Goal: Task Accomplishment & Management: Manage account settings

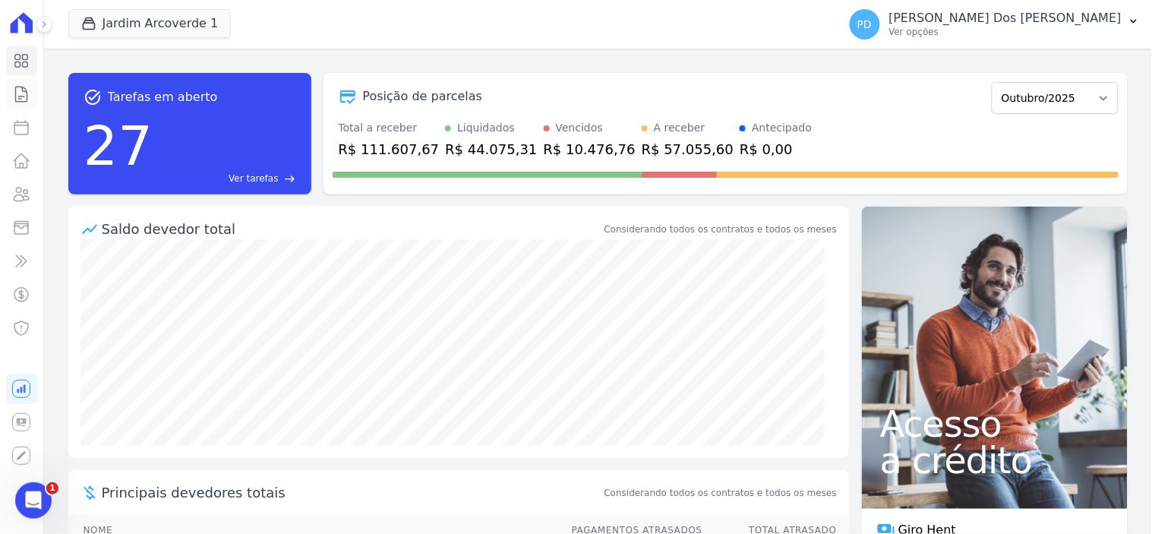
click at [13, 95] on icon at bounding box center [21, 94] width 18 height 18
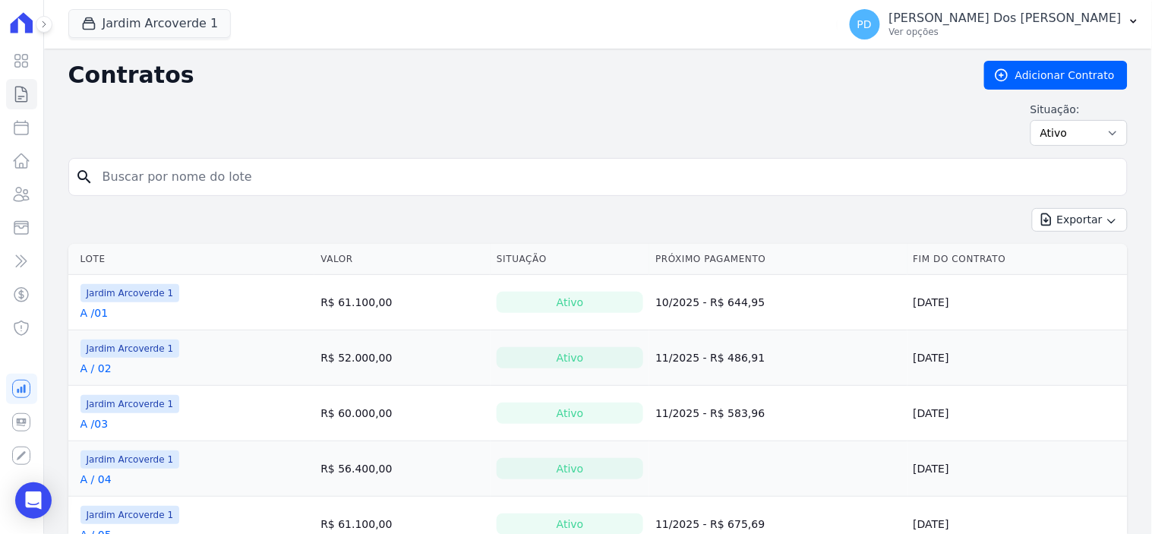
click at [160, 166] on input "search" at bounding box center [607, 177] width 1028 height 30
type input "i /"
click at [185, 31] on button "Jardim Arcoverde 1" at bounding box center [149, 23] width 163 height 29
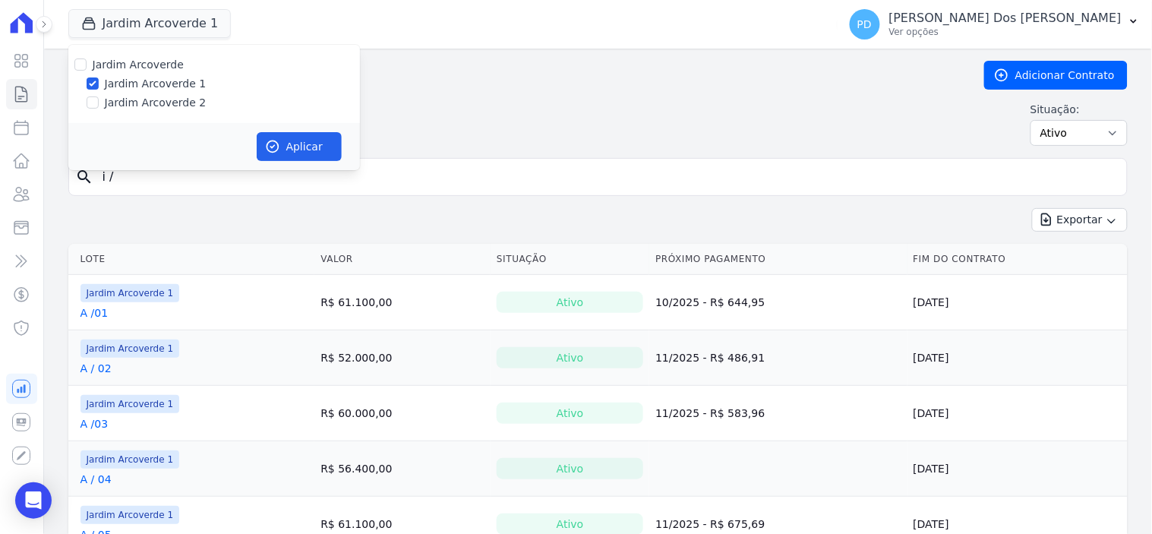
click at [130, 103] on label "Jardim Arcoverde 2" at bounding box center [156, 103] width 102 height 16
click at [99, 103] on input "Jardim Arcoverde 2" at bounding box center [93, 102] width 12 height 12
checkbox input "true"
click at [281, 141] on button "Aplicar" at bounding box center [299, 146] width 85 height 29
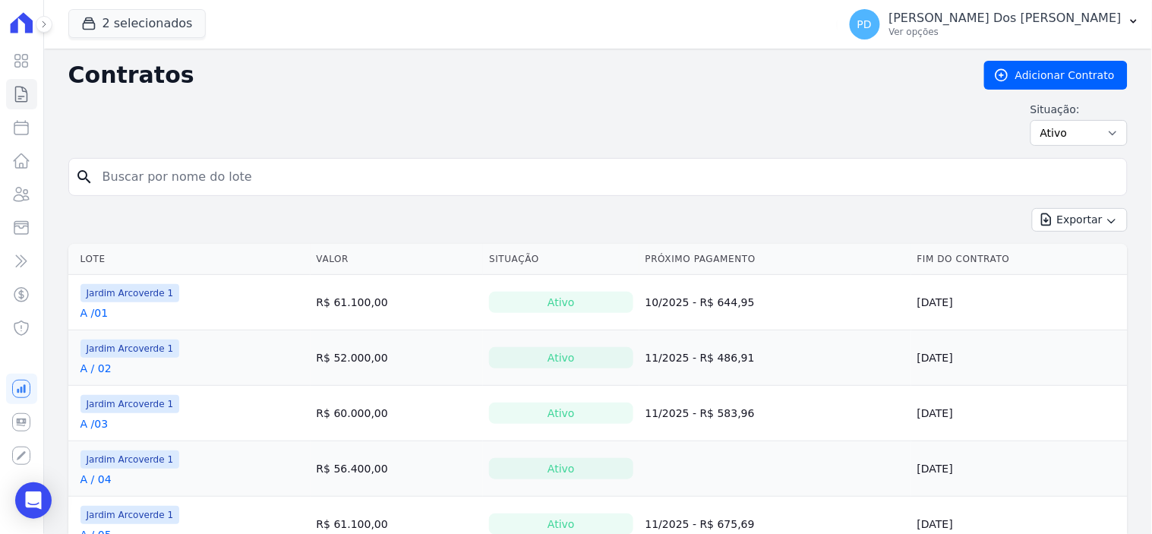
click at [307, 179] on input "search" at bounding box center [607, 177] width 1028 height 30
type input "i / 25"
click at [129, 169] on input "i / 25" at bounding box center [607, 177] width 1028 height 30
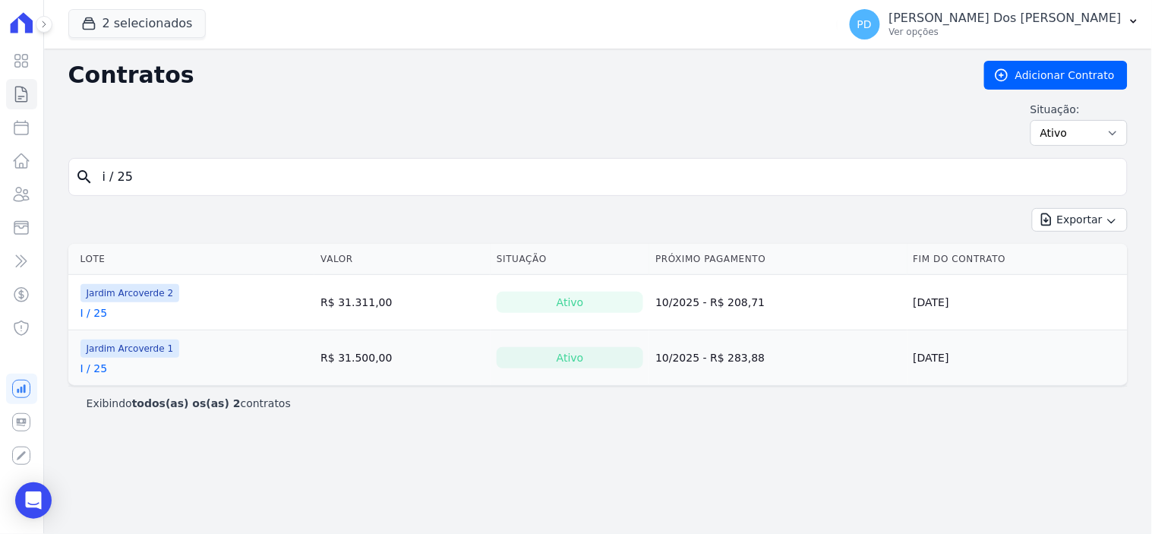
click at [96, 317] on link "I / 25" at bounding box center [94, 312] width 27 height 15
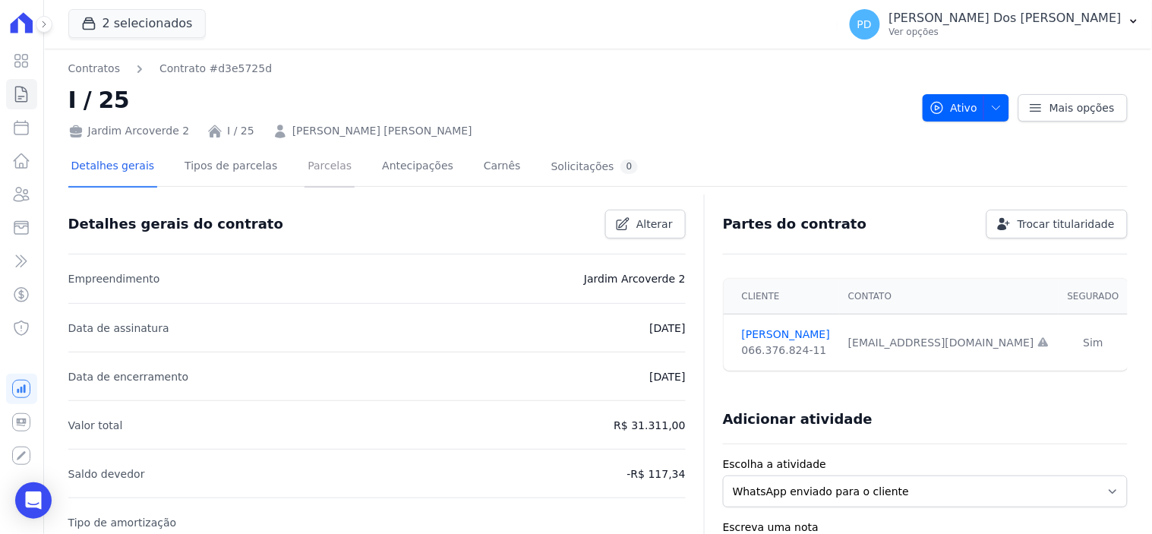
click at [312, 161] on link "Parcelas" at bounding box center [330, 167] width 50 height 40
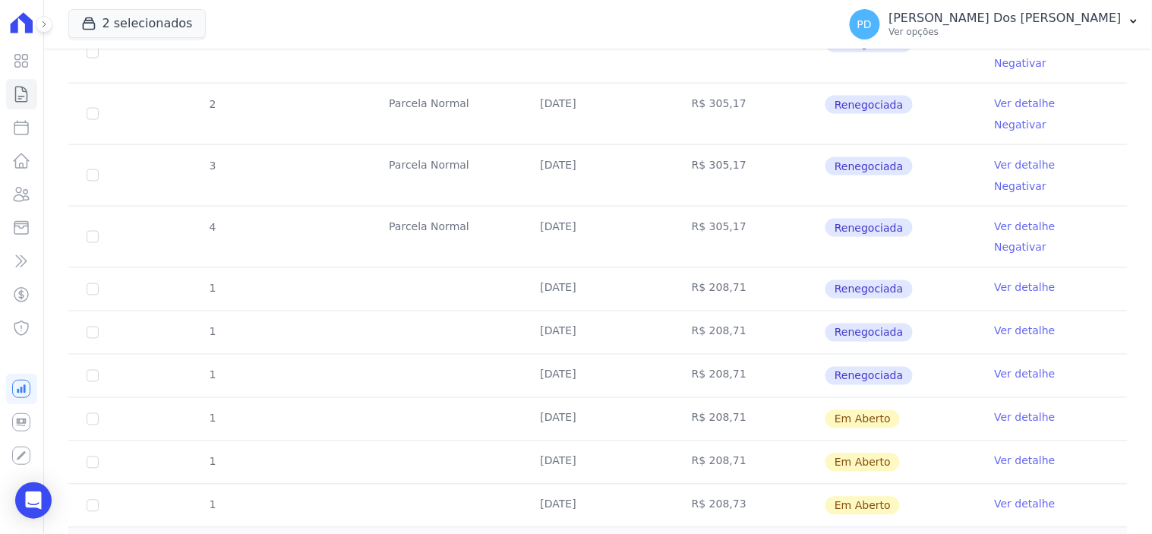
scroll to position [545, 0]
click at [1004, 409] on link "Ver detalhe" at bounding box center [1025, 416] width 61 height 15
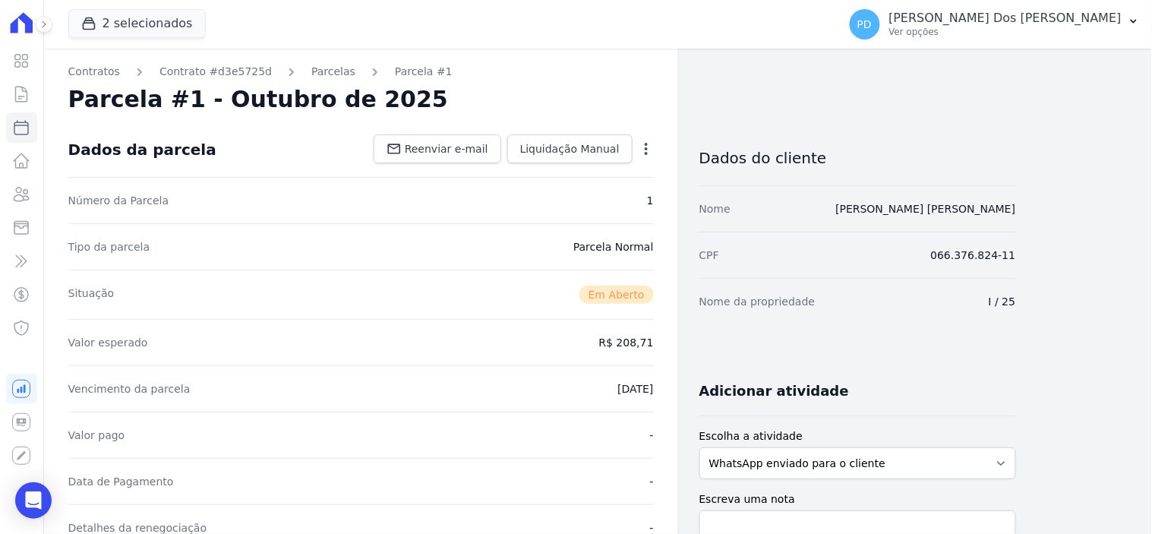
click at [642, 147] on icon "button" at bounding box center [646, 148] width 15 height 15
click at [576, 170] on link "Alterar" at bounding box center [581, 169] width 134 height 27
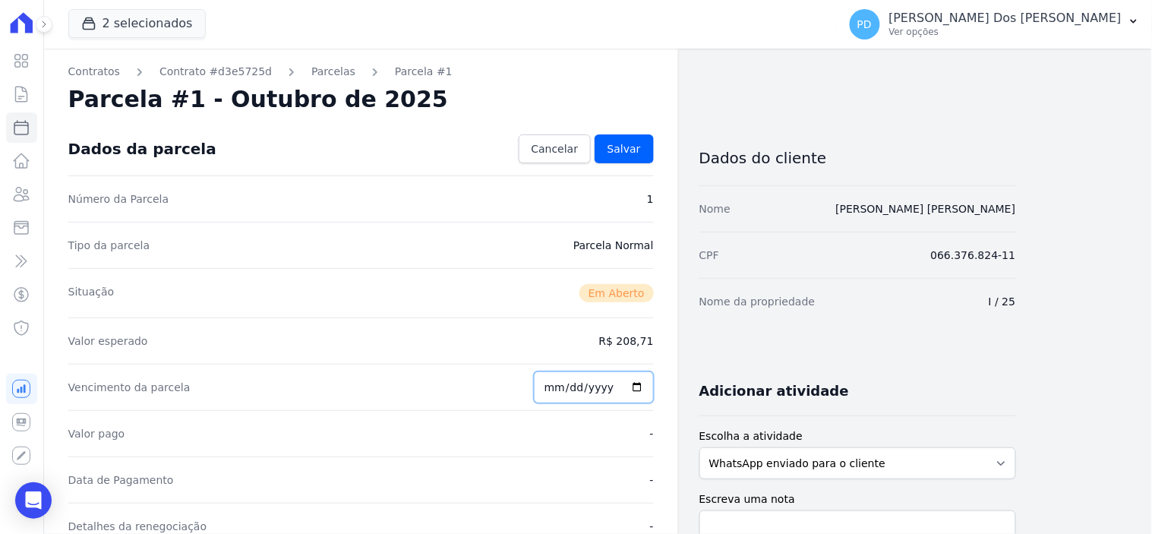
click at [557, 389] on input "[DATE]" at bounding box center [594, 387] width 120 height 32
type input "2025-10-25"
click at [632, 152] on span "Salvar" at bounding box center [624, 148] width 33 height 15
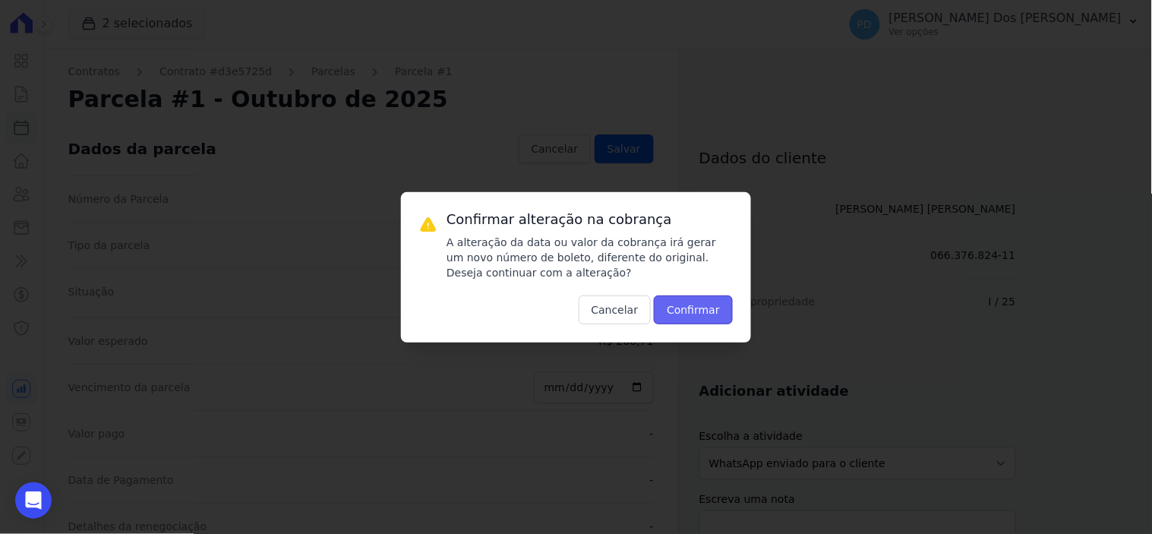
click at [694, 308] on button "Confirmar" at bounding box center [693, 310] width 79 height 29
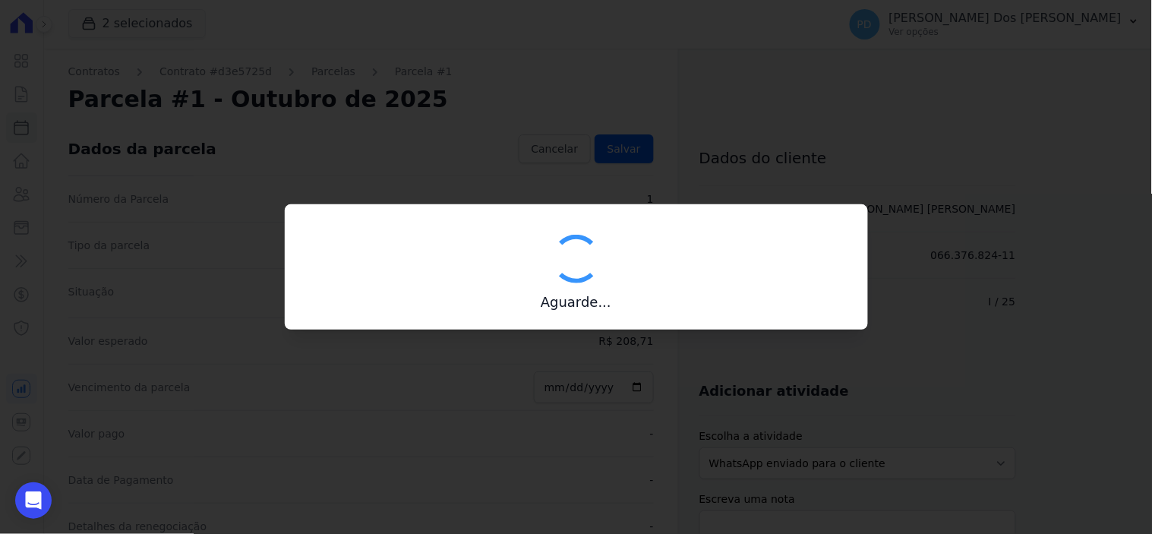
type input "00190000090335103300000633890173712350000020871"
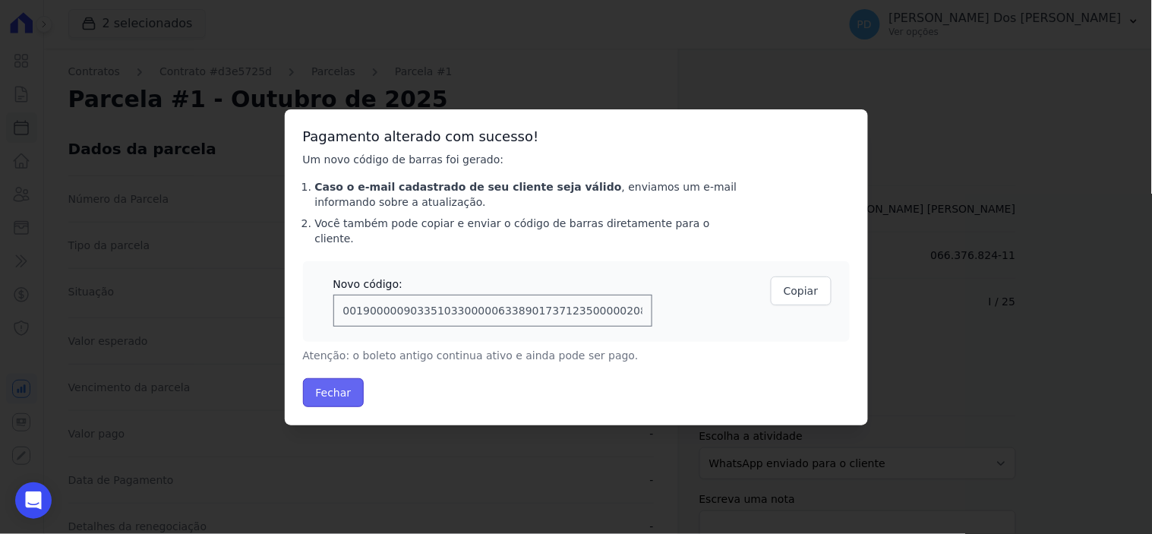
click at [316, 381] on button "Fechar" at bounding box center [334, 392] width 62 height 29
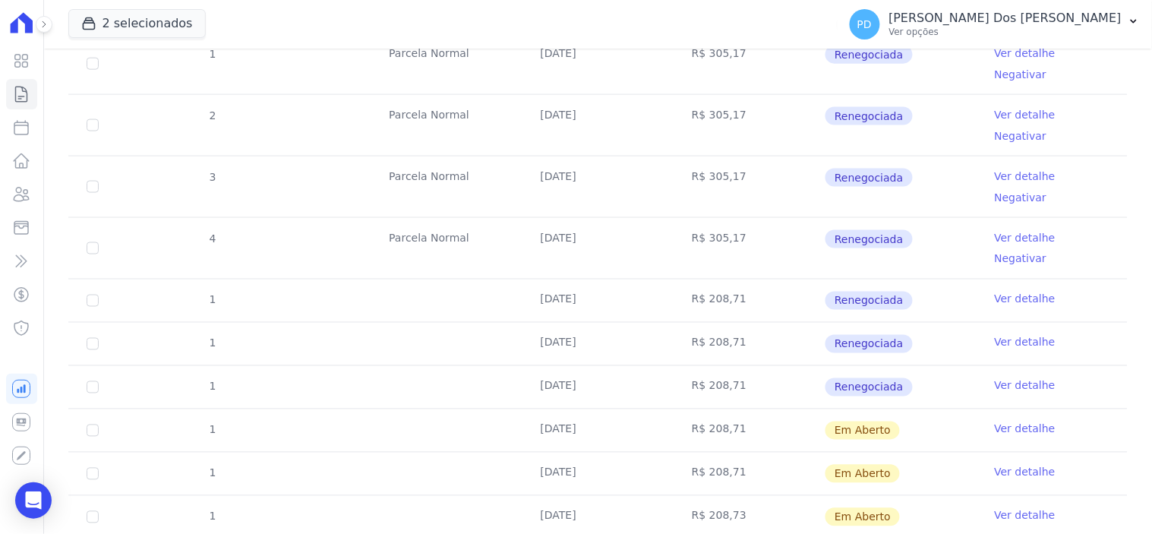
scroll to position [545, 0]
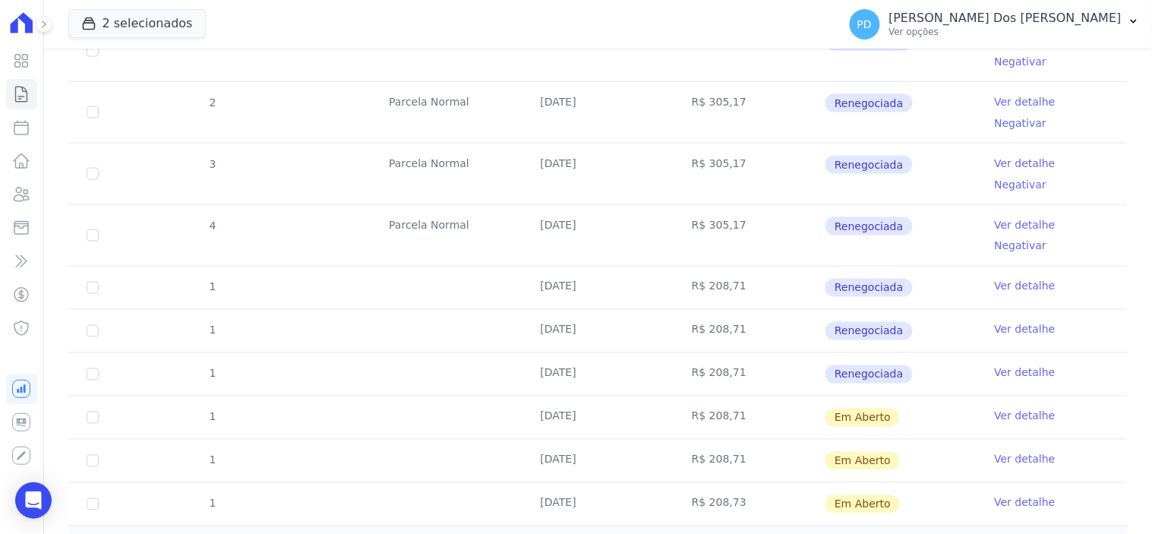
click at [1004, 452] on link "Ver detalhe" at bounding box center [1025, 459] width 61 height 15
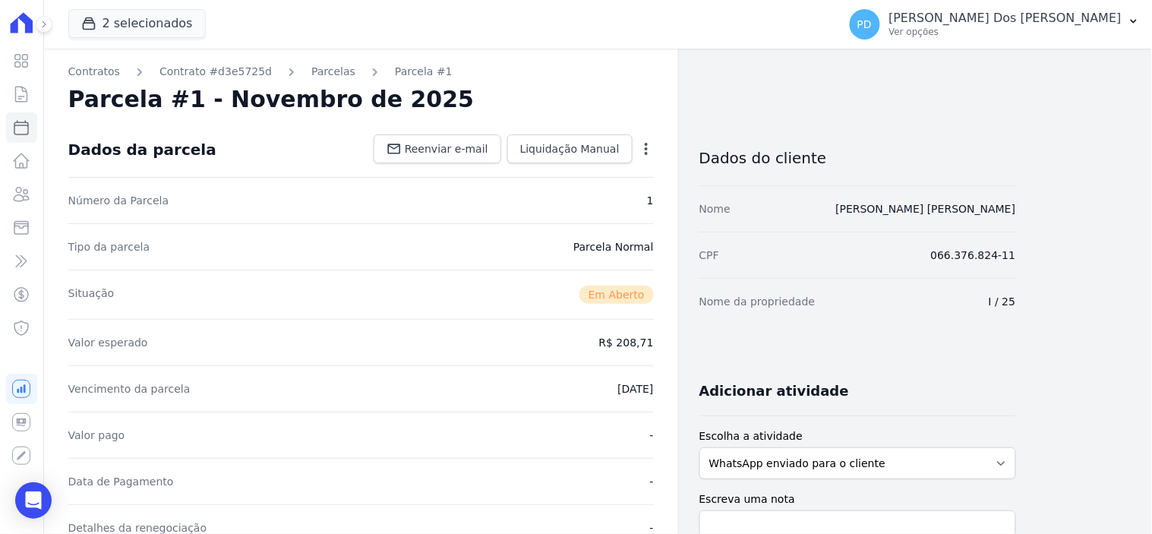
click at [649, 150] on icon "button" at bounding box center [646, 148] width 15 height 15
click at [579, 175] on link "Alterar" at bounding box center [581, 169] width 134 height 27
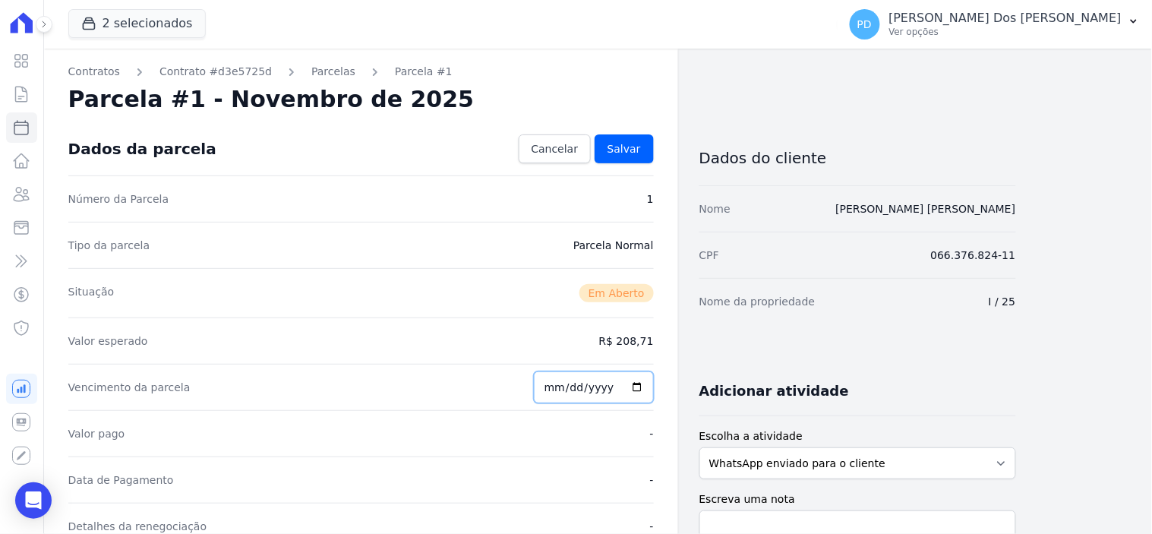
click at [556, 388] on input "2025-11-15" at bounding box center [594, 387] width 120 height 32
type input "2025-11-25"
click at [609, 146] on link "Salvar" at bounding box center [624, 148] width 59 height 29
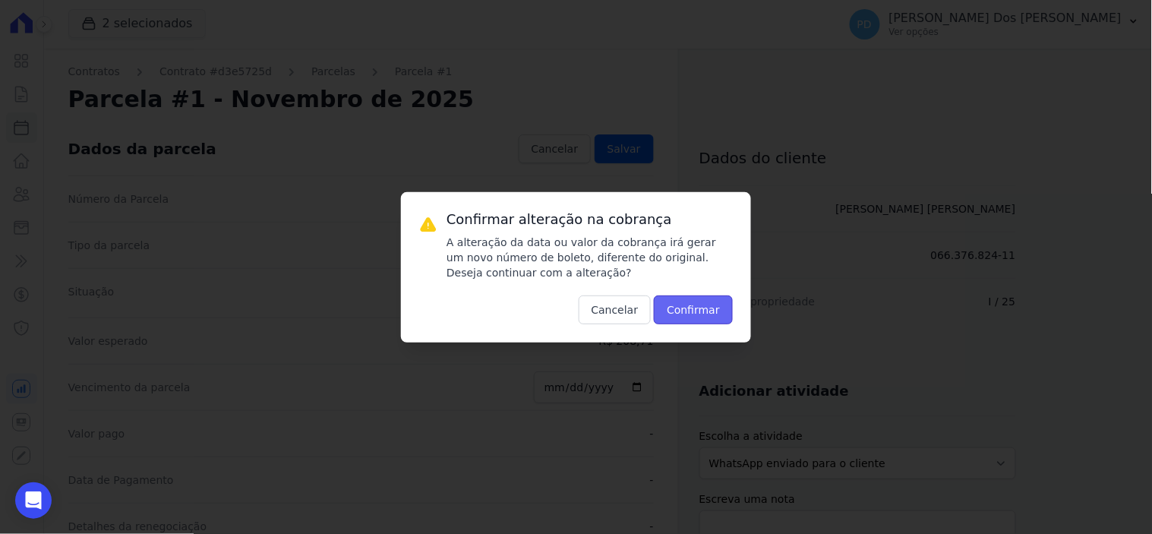
click at [690, 302] on button "Confirmar" at bounding box center [693, 310] width 79 height 29
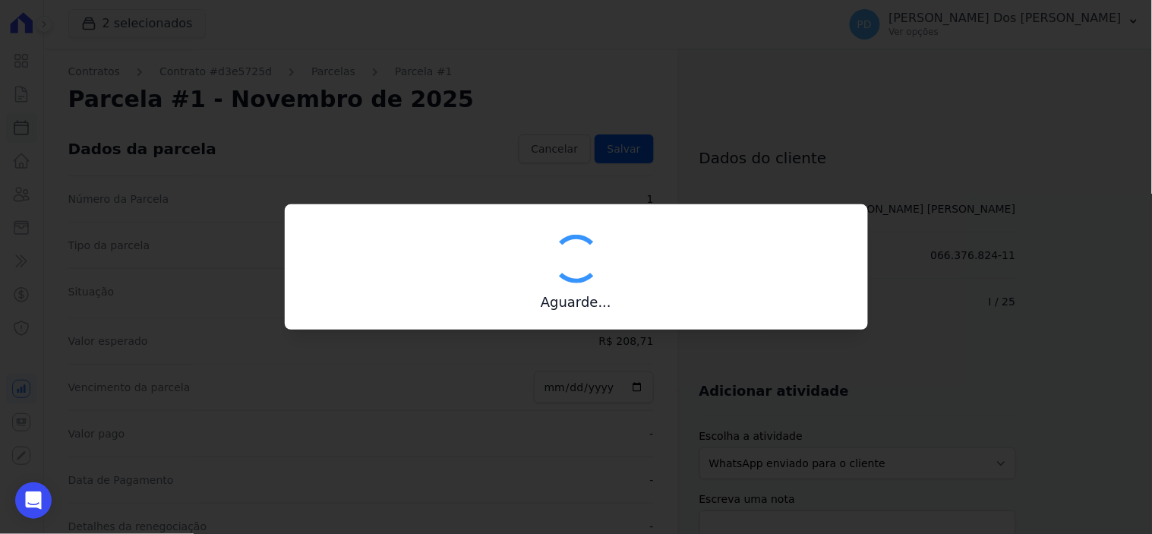
type input "00190000090335103300000633892179912660000020871"
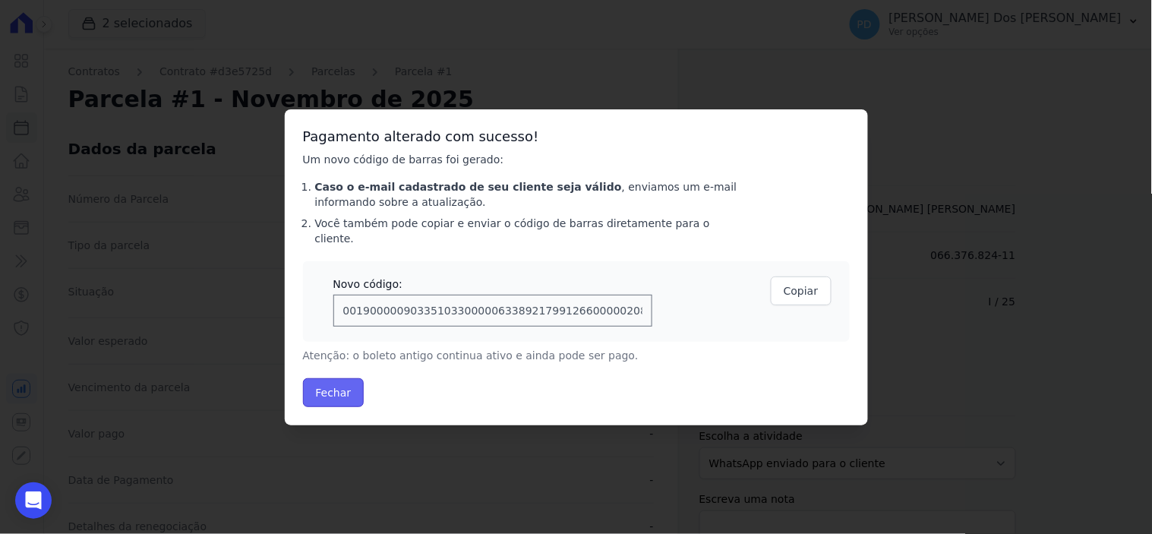
click at [338, 381] on button "Fechar" at bounding box center [334, 392] width 62 height 29
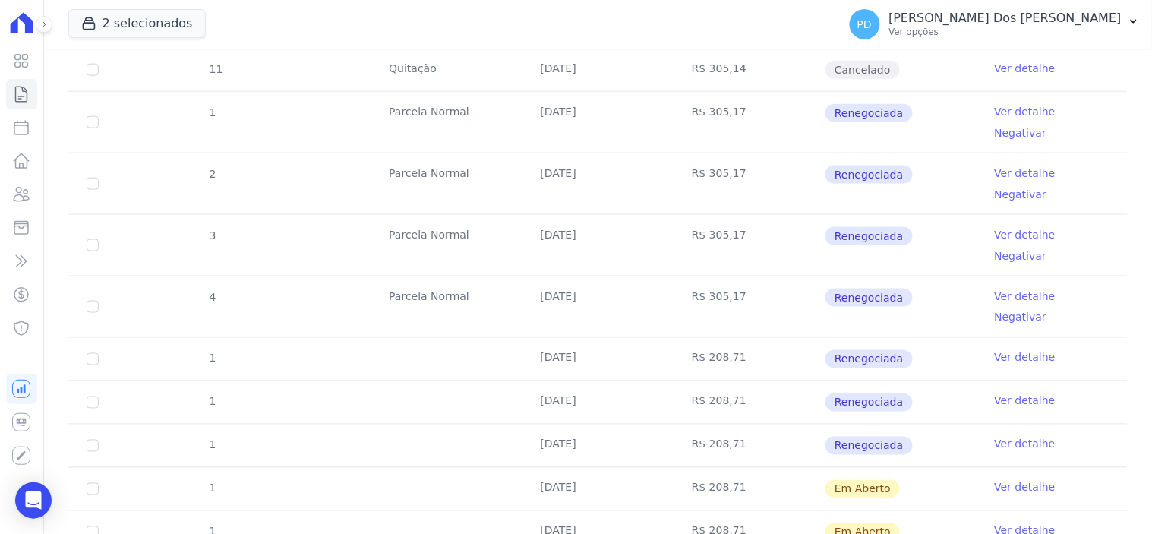
scroll to position [545, 0]
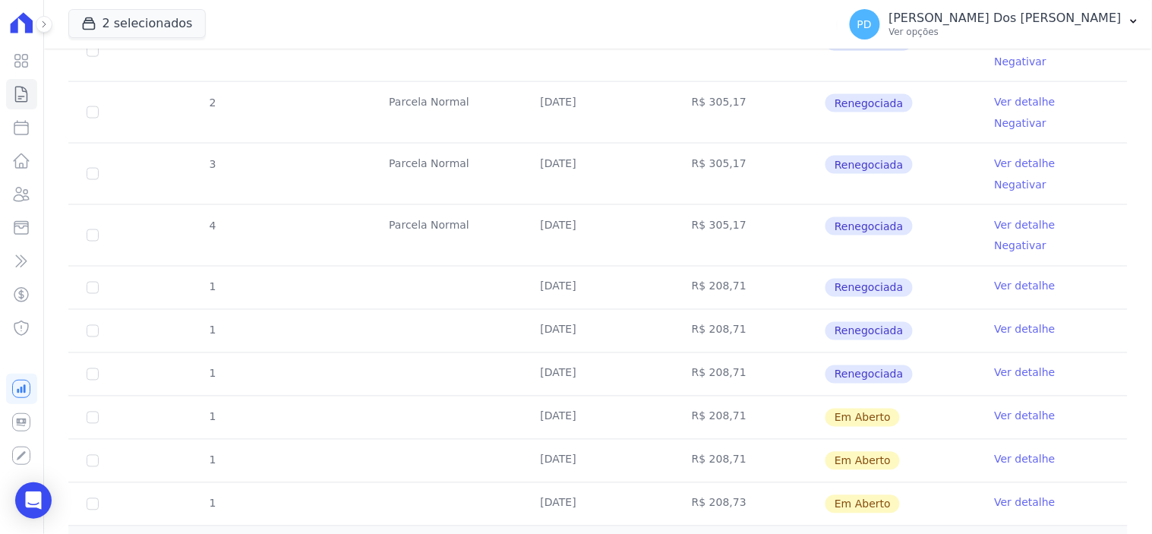
click at [997, 495] on link "Ver detalhe" at bounding box center [1025, 502] width 61 height 15
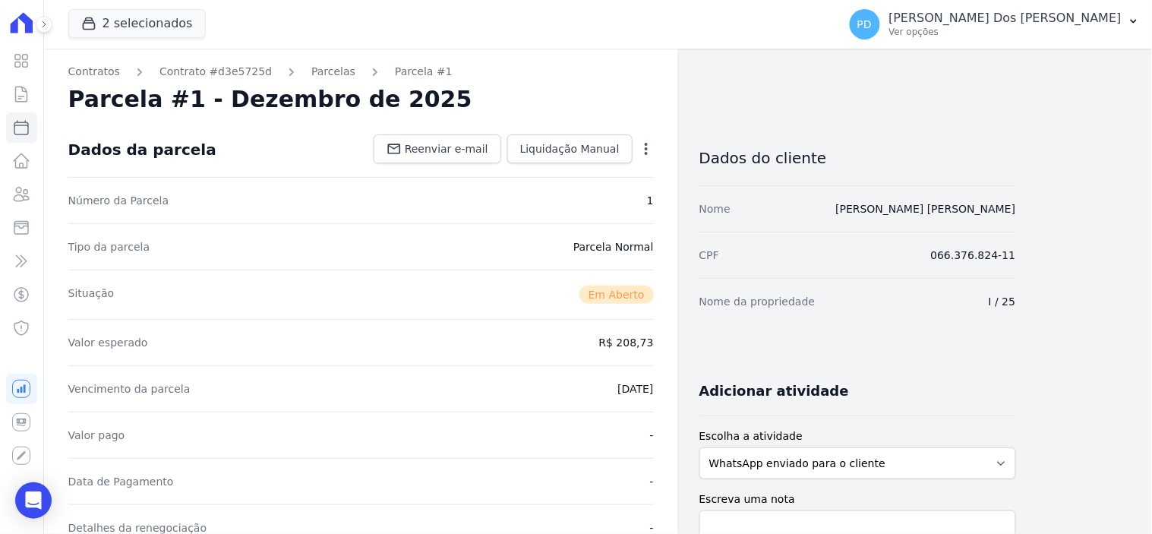
click at [646, 147] on icon "button" at bounding box center [646, 148] width 15 height 15
click at [571, 168] on link "Alterar" at bounding box center [581, 169] width 134 height 27
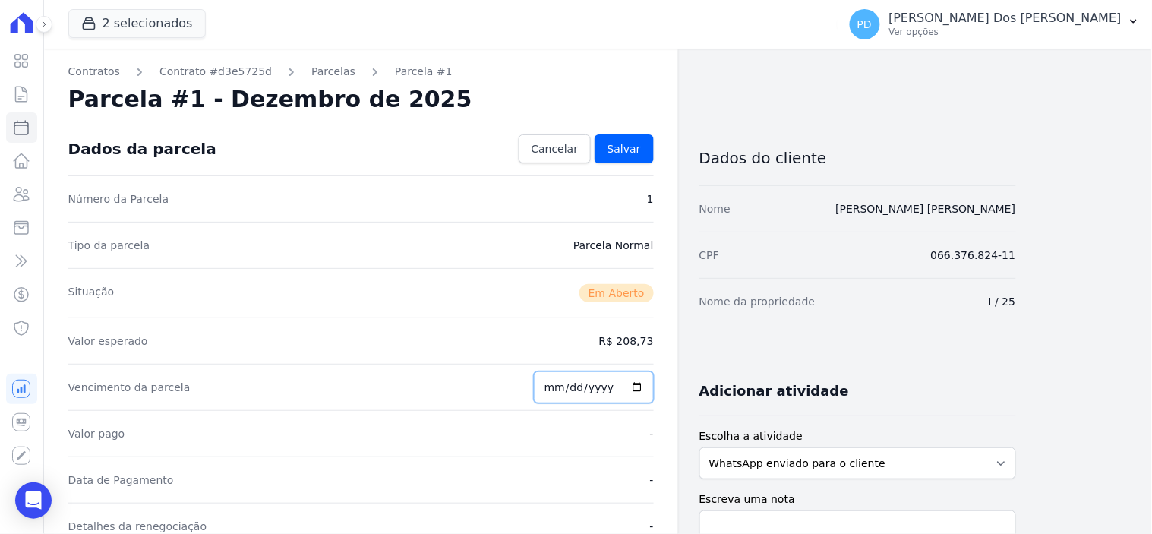
click at [553, 393] on input "2025-12-15" at bounding box center [594, 387] width 120 height 32
type input "2025-12-25"
click at [621, 133] on div "Dados da parcela Cancelar Salvar" at bounding box center [361, 148] width 586 height 53
click at [624, 142] on span "Salvar" at bounding box center [624, 148] width 33 height 15
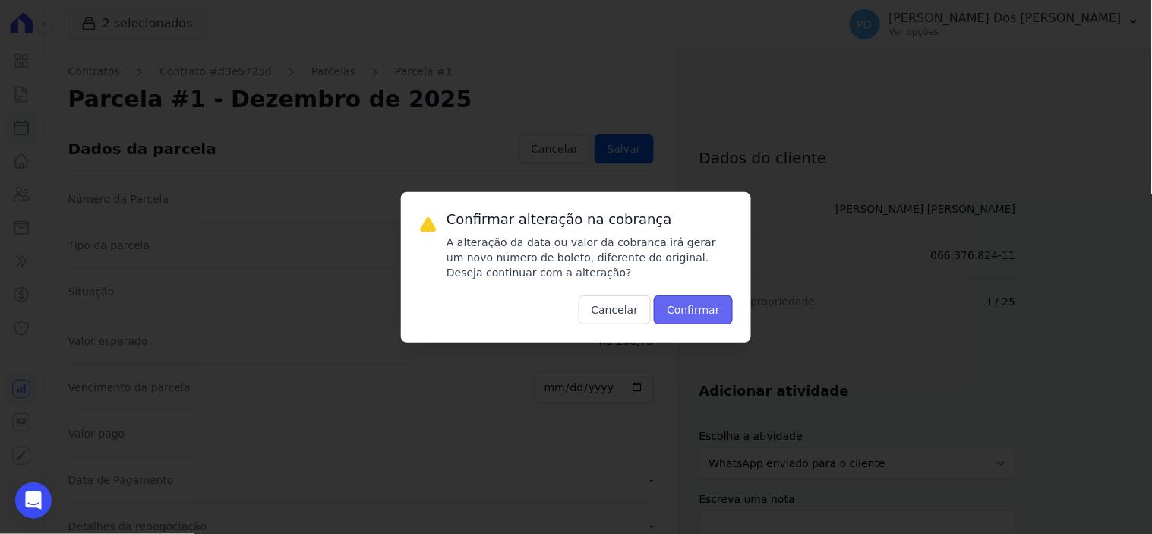
click at [700, 306] on button "Confirmar" at bounding box center [693, 310] width 79 height 29
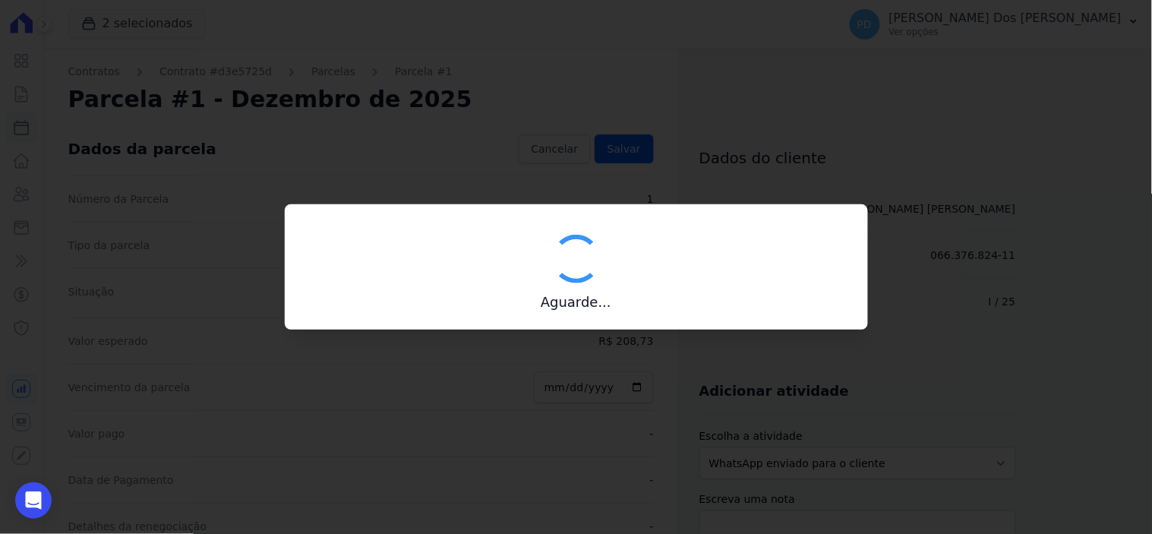
type input "00190000090335103300000633893177312960000020873"
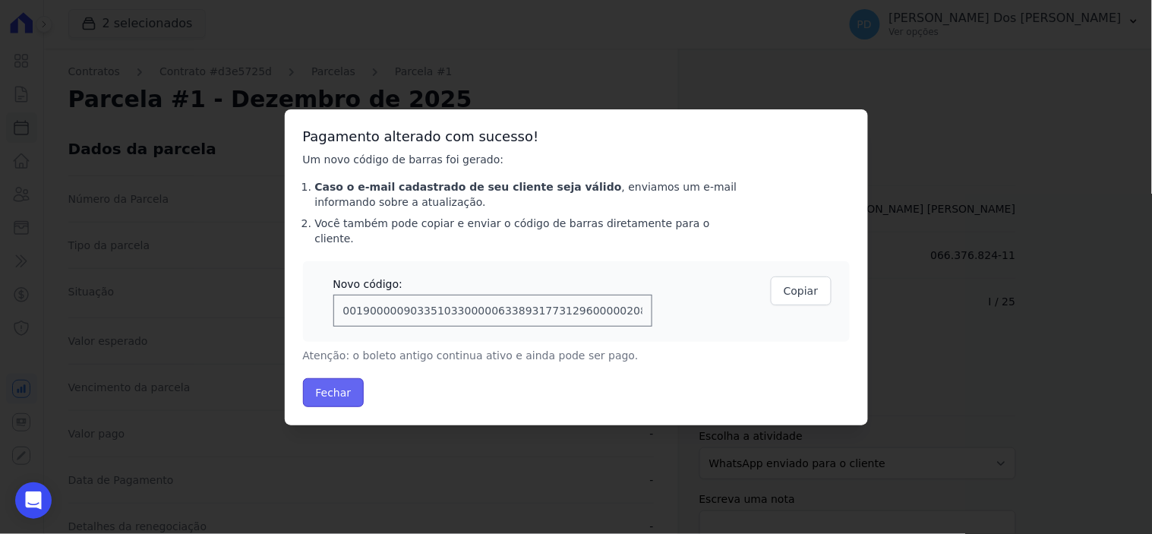
click at [351, 380] on button "Fechar" at bounding box center [334, 392] width 62 height 29
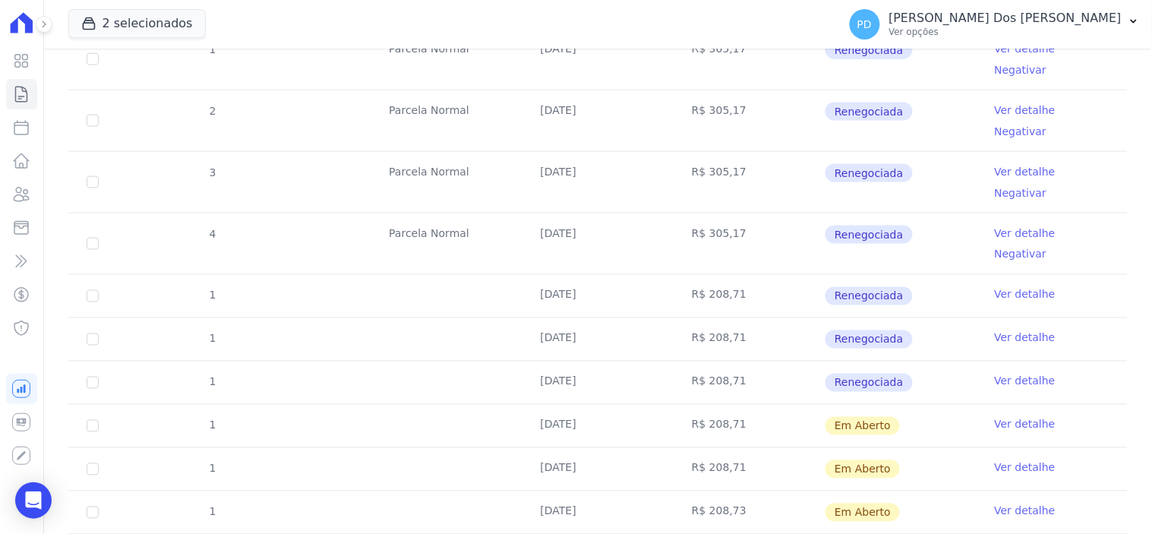
scroll to position [545, 0]
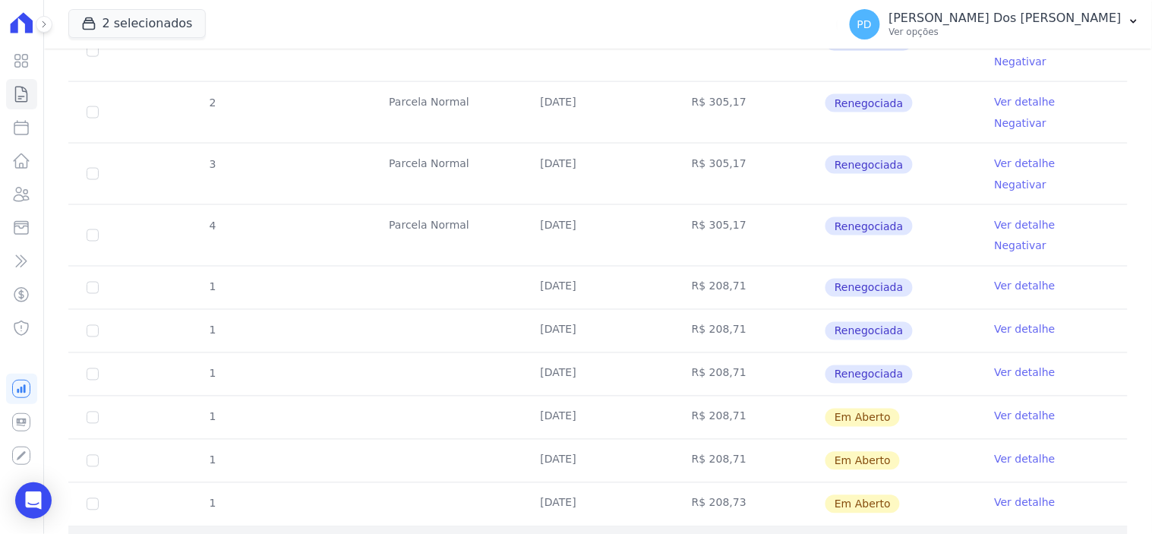
drag, startPoint x: 87, startPoint y: 468, endPoint x: 95, endPoint y: 469, distance: 8.5
click at [91, 533] on div "2026" at bounding box center [131, 544] width 95 height 16
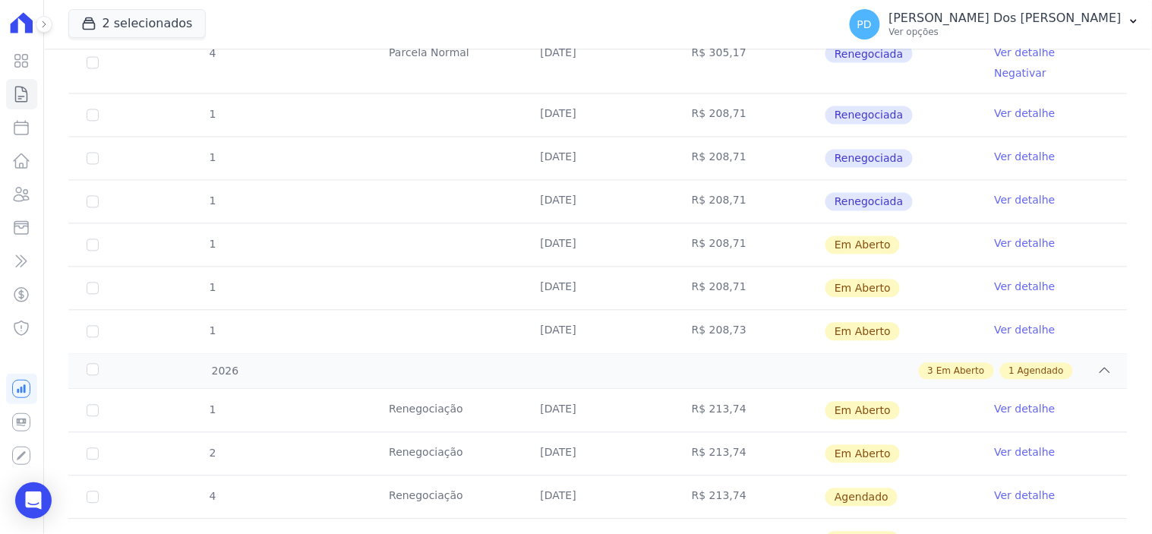
scroll to position [718, 0]
click at [998, 401] on link "Ver detalhe" at bounding box center [1025, 408] width 61 height 15
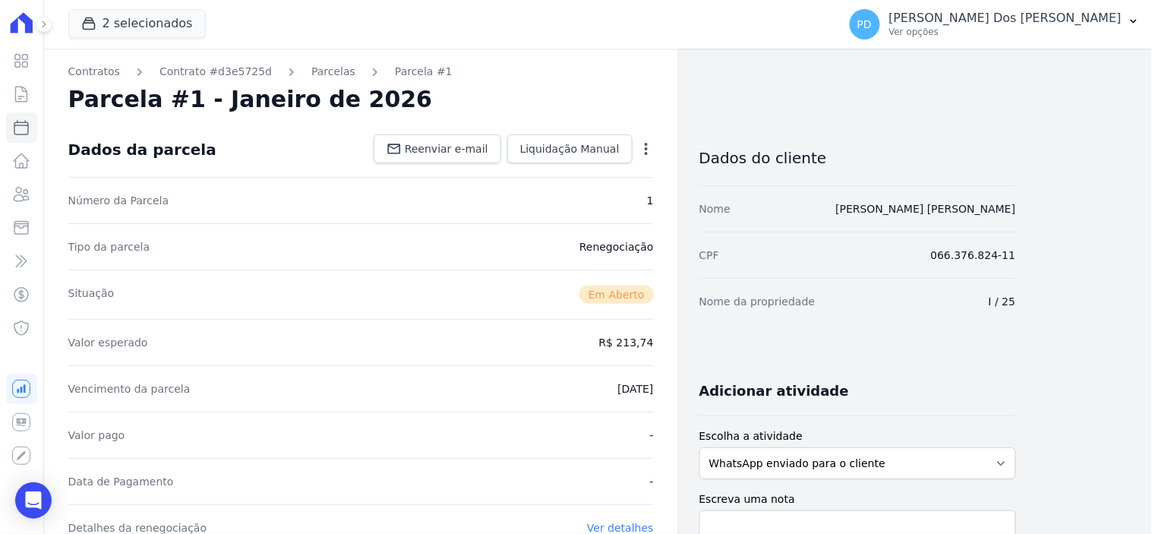
click at [645, 144] on icon "button" at bounding box center [646, 149] width 3 height 12
click at [571, 168] on link "Alterar" at bounding box center [581, 169] width 134 height 27
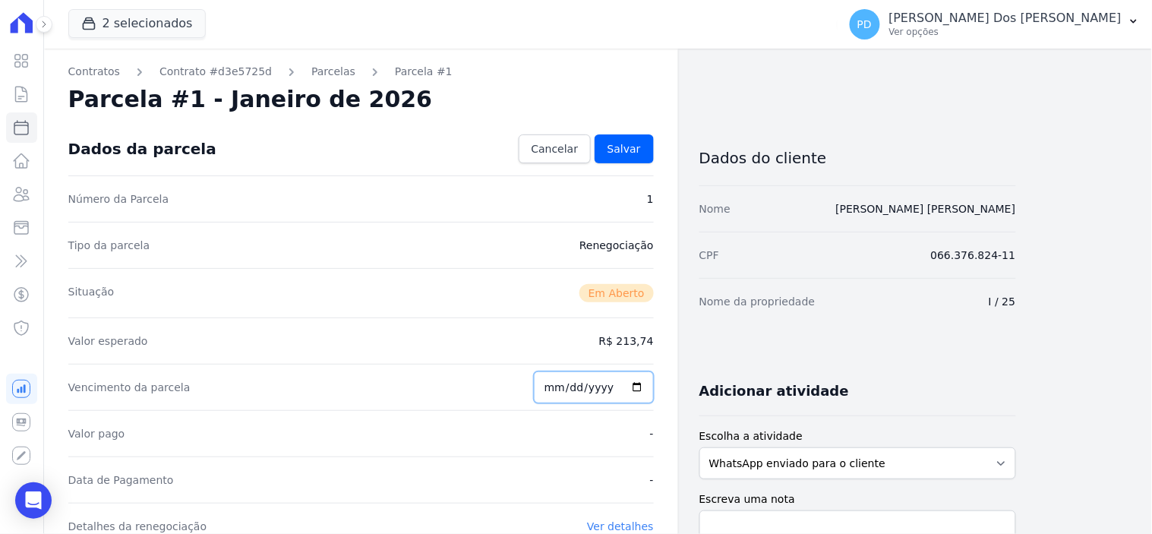
click at [552, 389] on input "2026-01-15" at bounding box center [594, 387] width 120 height 32
type input "2026-01-25"
click at [634, 155] on span "Salvar" at bounding box center [624, 148] width 33 height 15
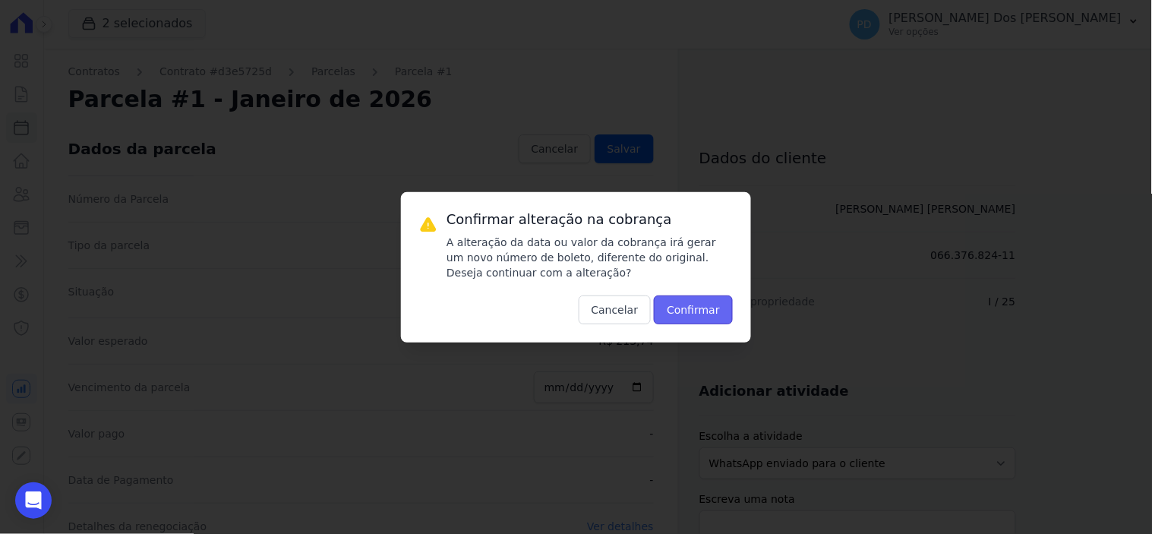
click at [700, 301] on button "Confirmar" at bounding box center [693, 310] width 79 height 29
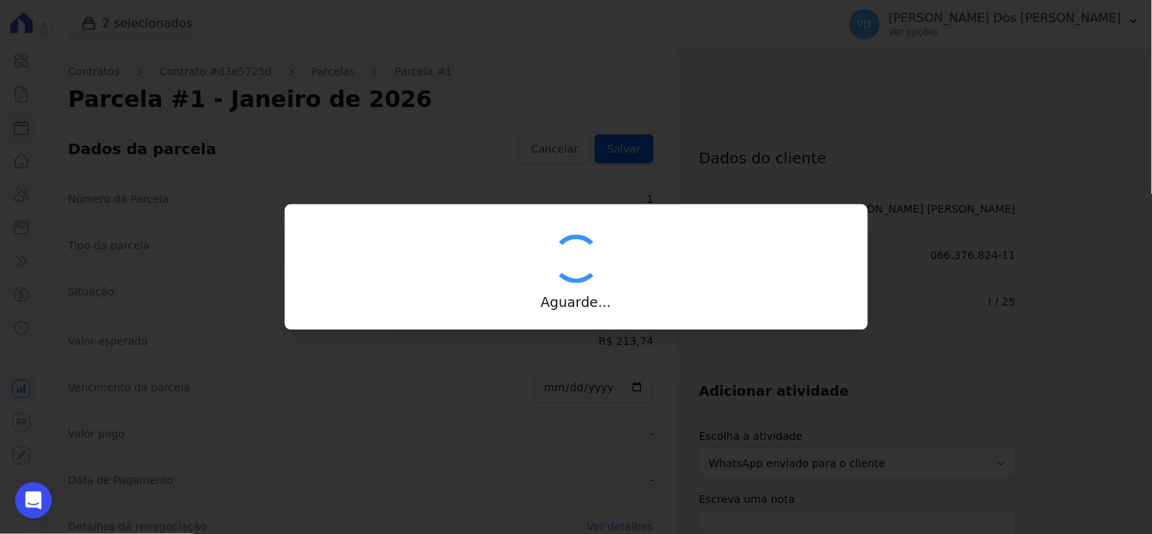
type input "00190000090335103300000682430178513270000021374"
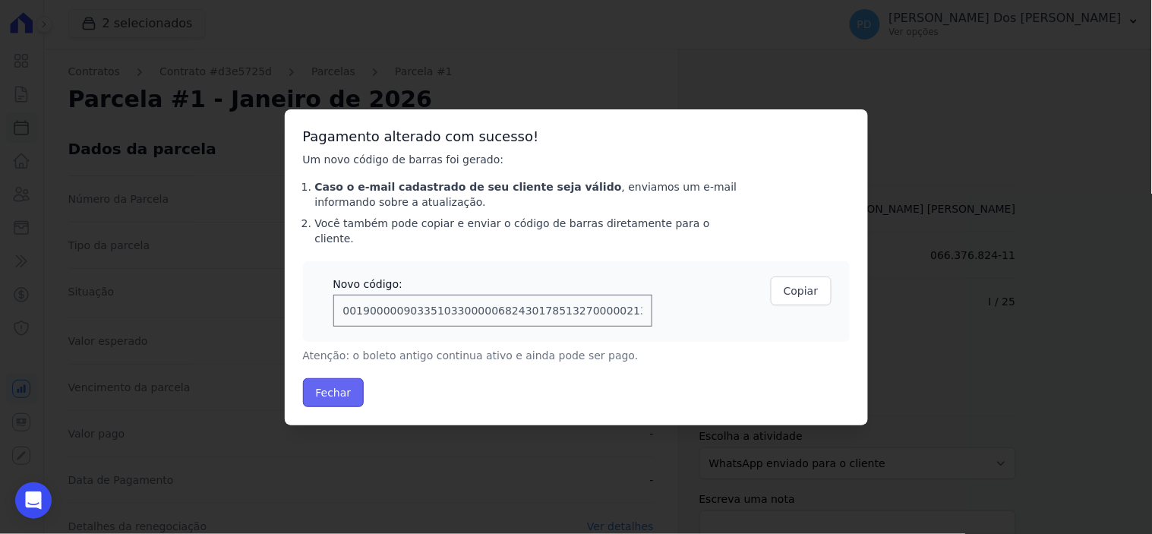
click at [343, 378] on button "Fechar" at bounding box center [334, 392] width 62 height 29
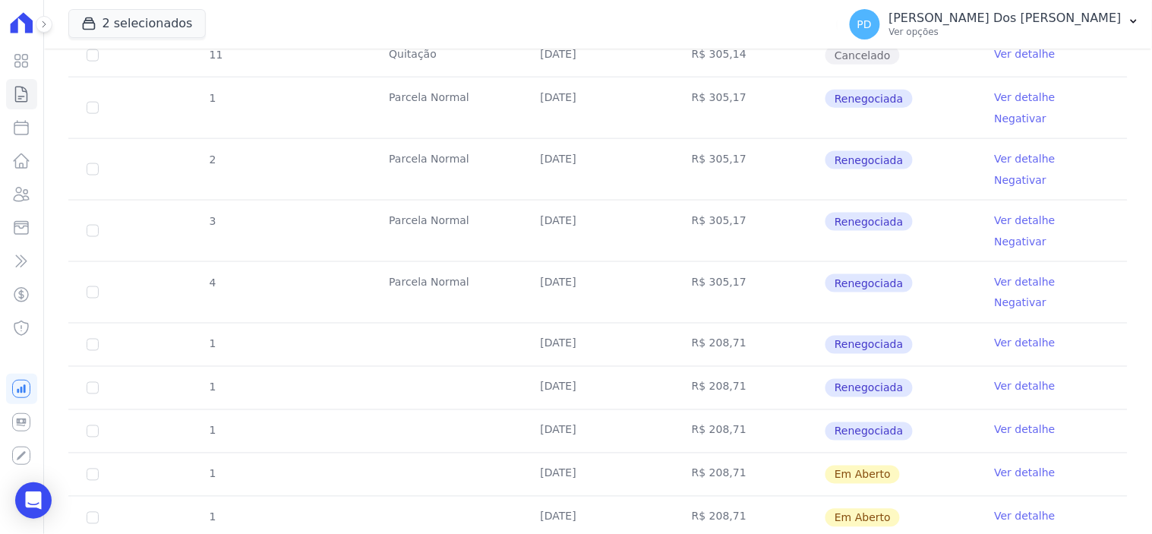
scroll to position [545, 0]
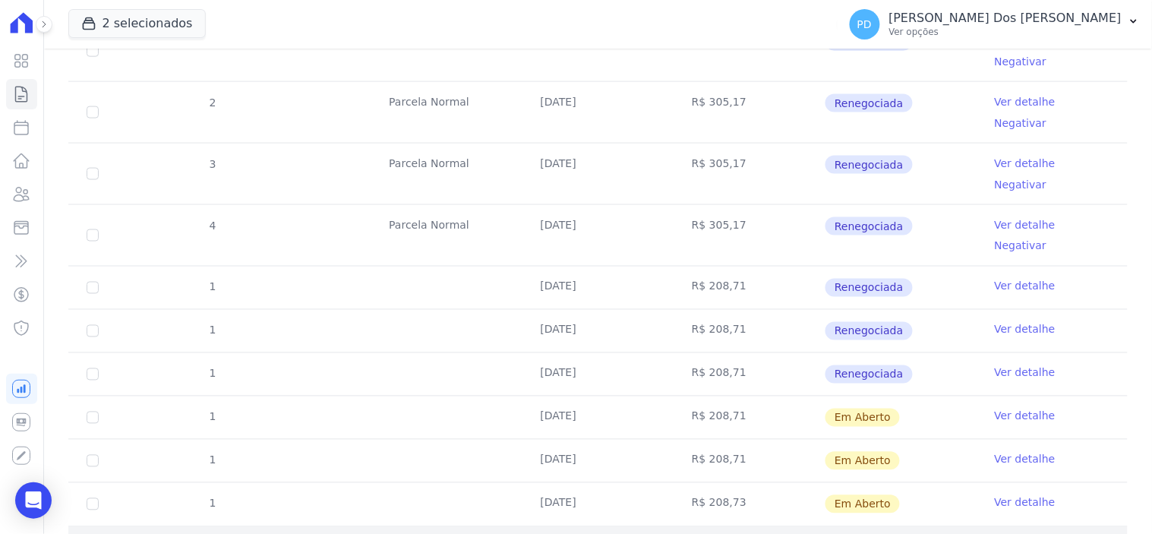
click at [92, 533] on div "2026" at bounding box center [131, 544] width 95 height 16
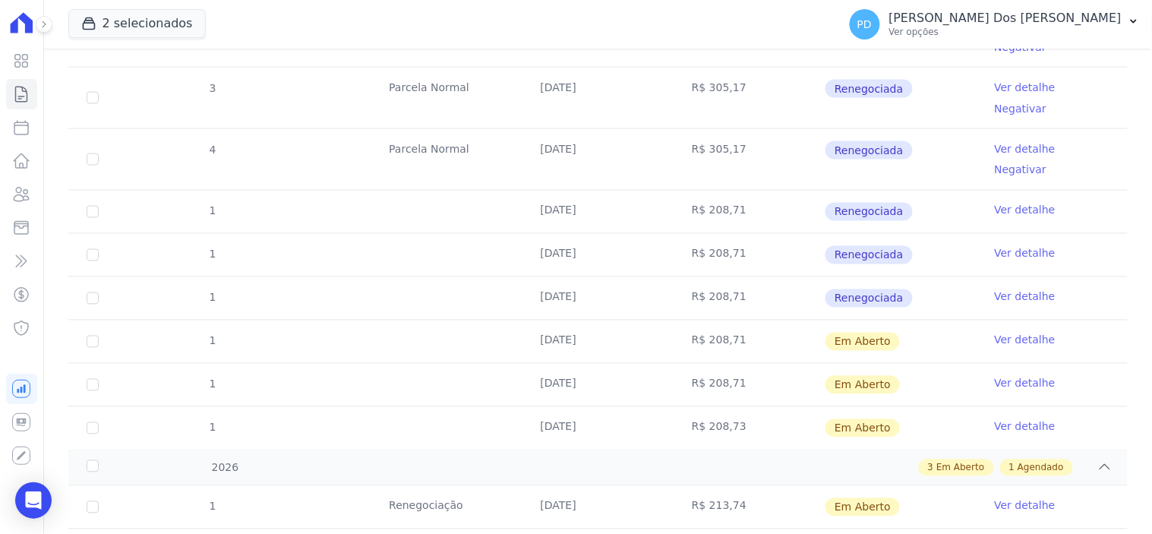
scroll to position [718, 0]
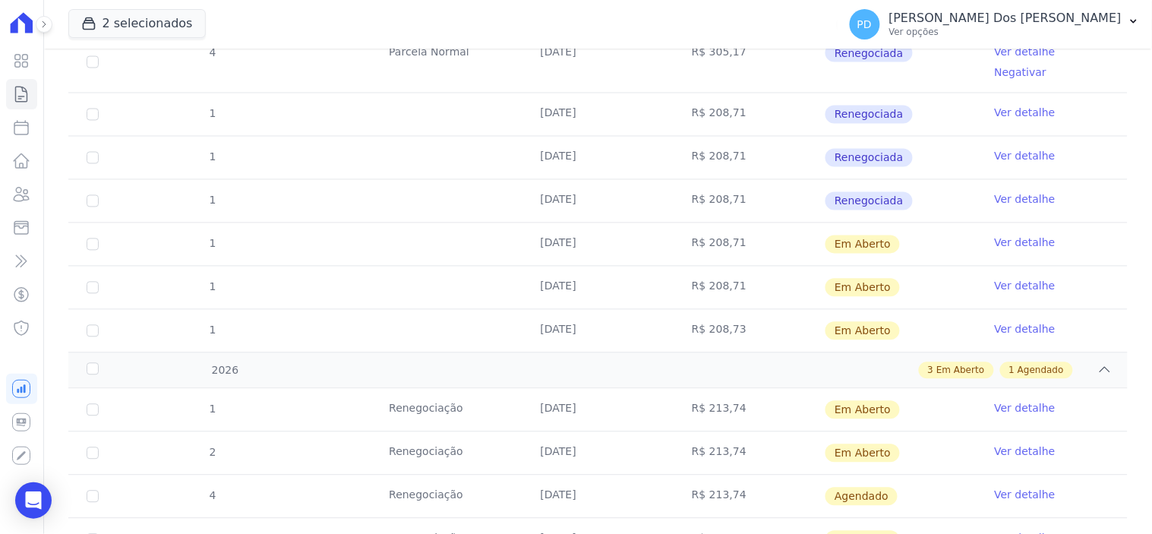
click at [1016, 444] on link "Ver detalhe" at bounding box center [1025, 451] width 61 height 15
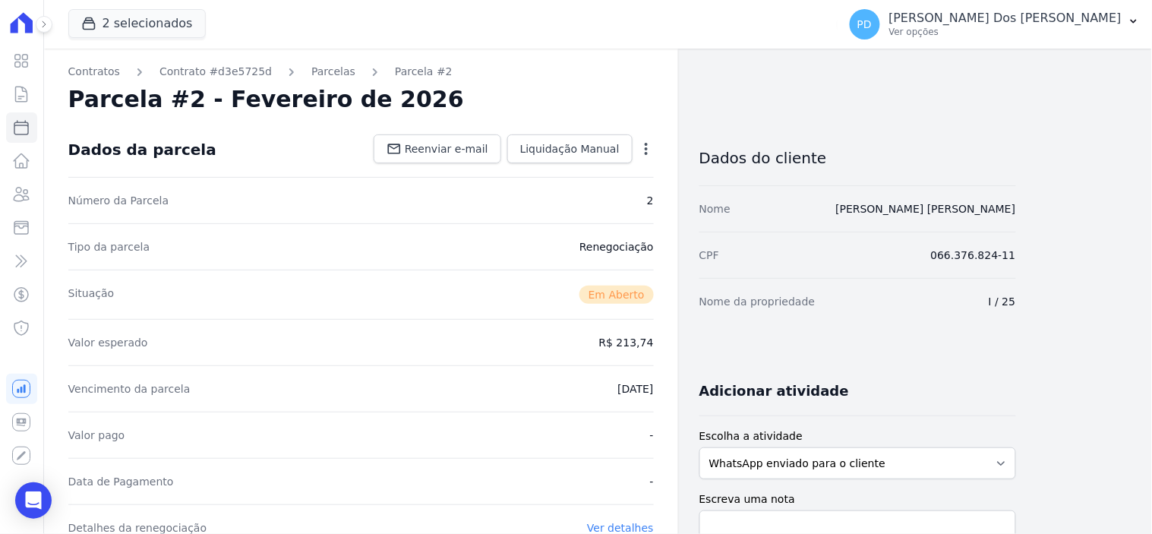
click at [644, 145] on icon "button" at bounding box center [646, 148] width 15 height 15
click at [574, 175] on link "Alterar" at bounding box center [581, 169] width 134 height 27
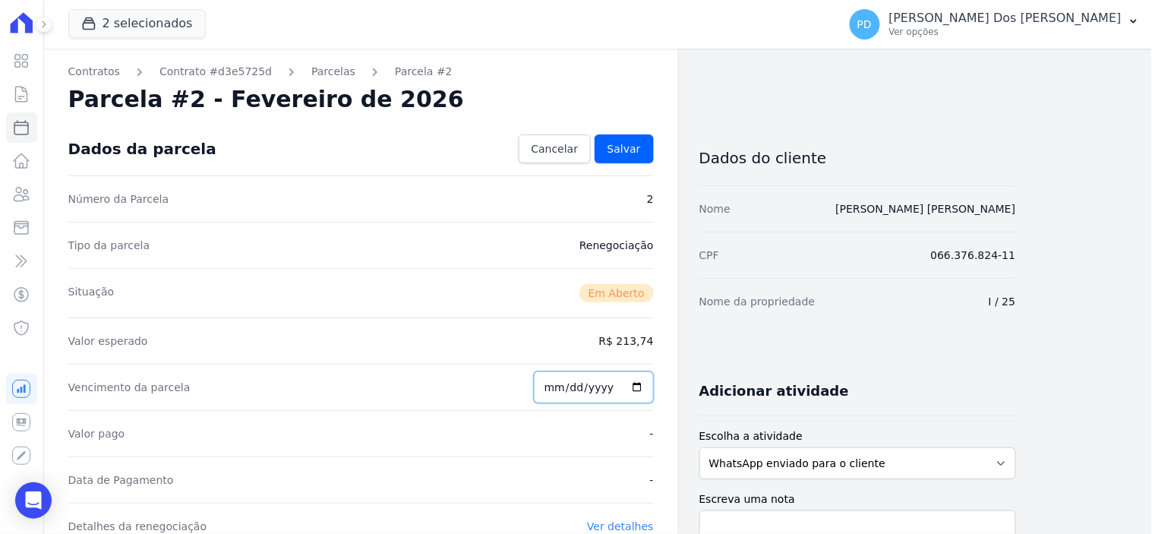
click at [549, 387] on input "[DATE]" at bounding box center [594, 387] width 120 height 32
type input "[DATE]"
click at [627, 140] on link "Salvar" at bounding box center [624, 148] width 59 height 29
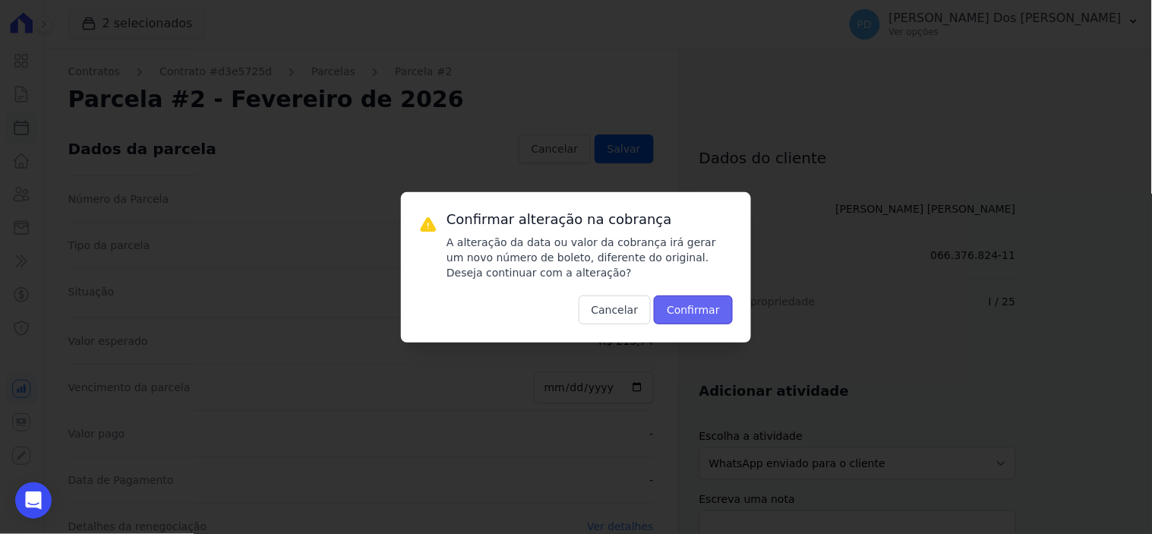
click at [696, 309] on button "Confirmar" at bounding box center [693, 310] width 79 height 29
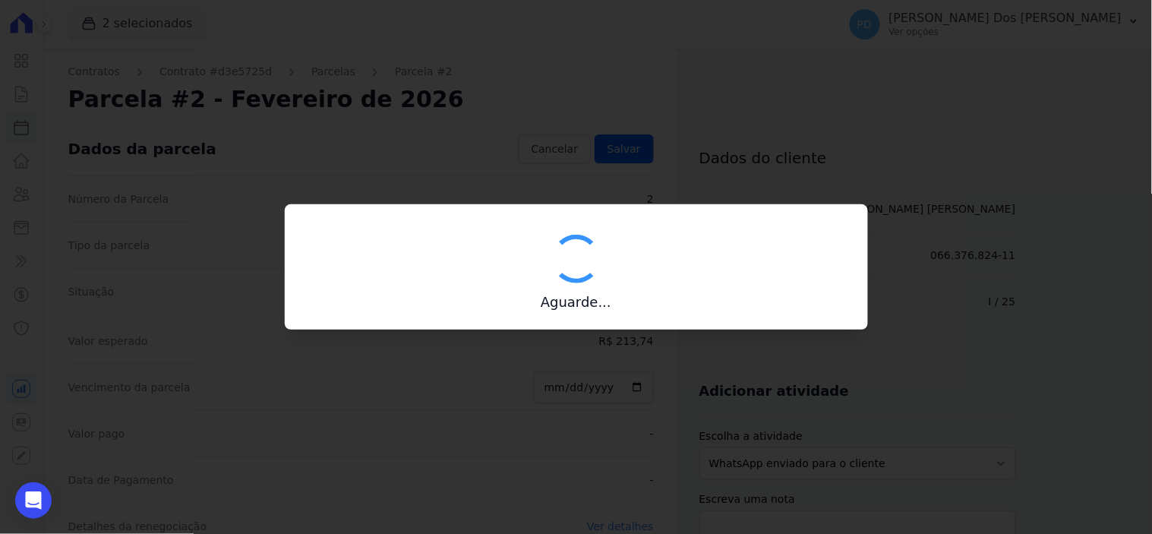
type input "00190000090335103300000682429170613580000021374"
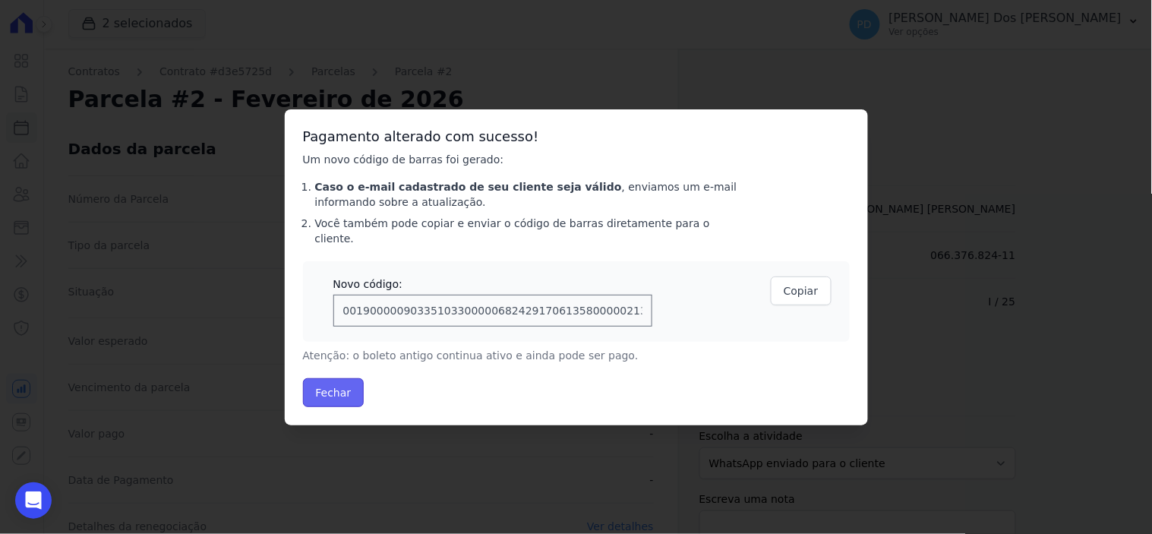
click at [334, 390] on button "Fechar" at bounding box center [334, 392] width 62 height 29
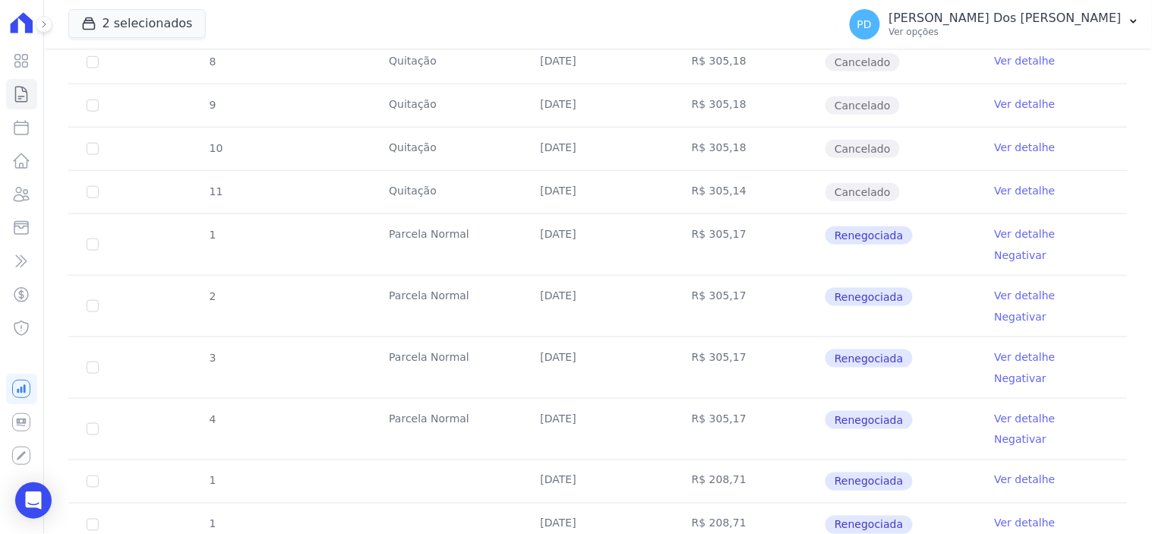
scroll to position [545, 0]
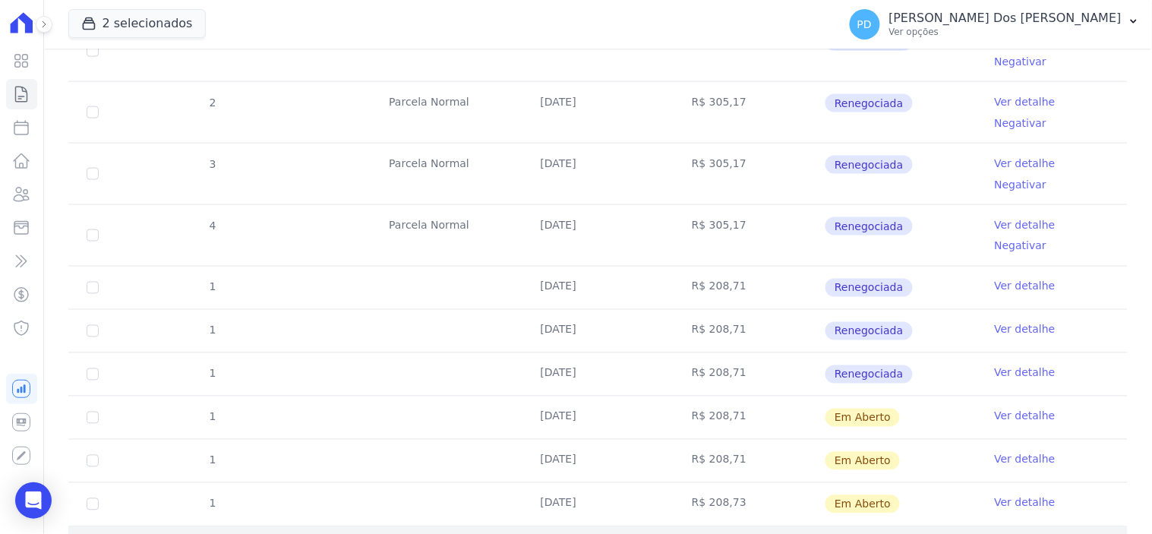
click at [93, 533] on div "2026" at bounding box center [131, 544] width 95 height 16
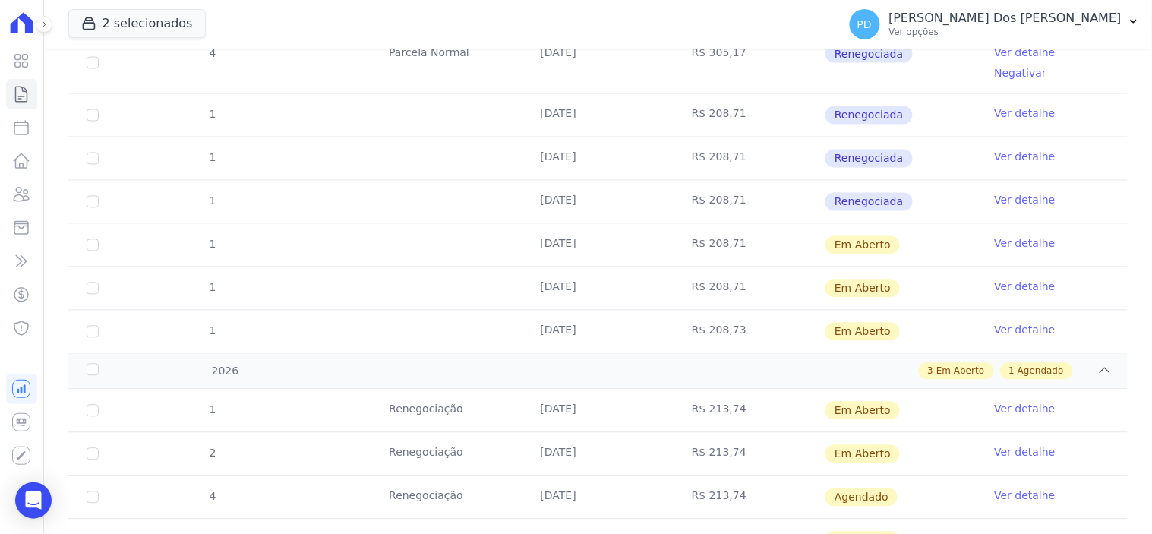
scroll to position [718, 0]
click at [1003, 531] on link "Ver detalhe" at bounding box center [1025, 538] width 61 height 15
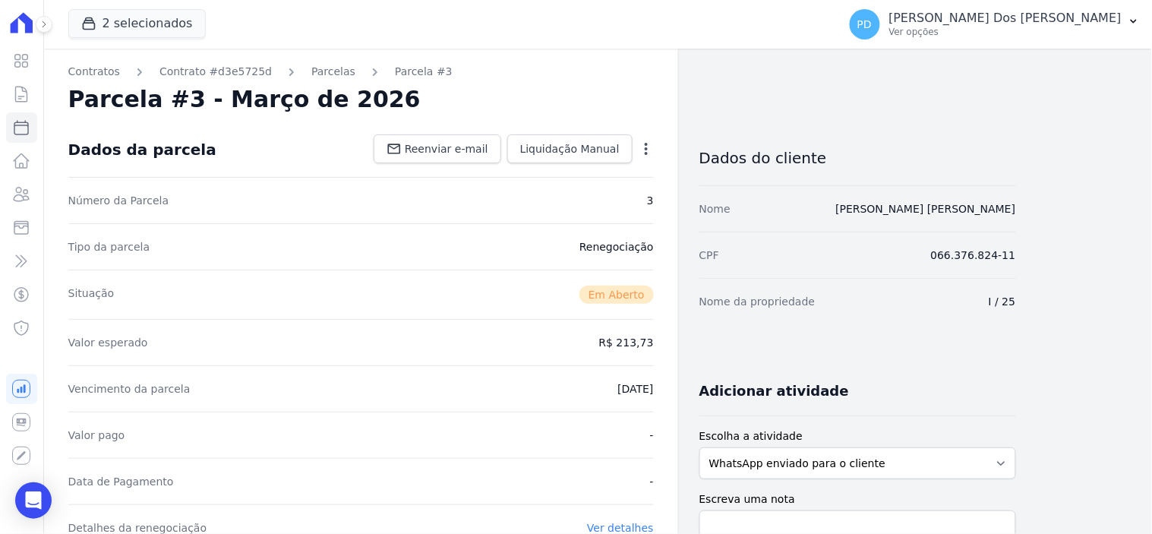
click at [649, 141] on icon "button" at bounding box center [646, 148] width 15 height 15
click at [583, 178] on link "Alterar" at bounding box center [581, 169] width 134 height 27
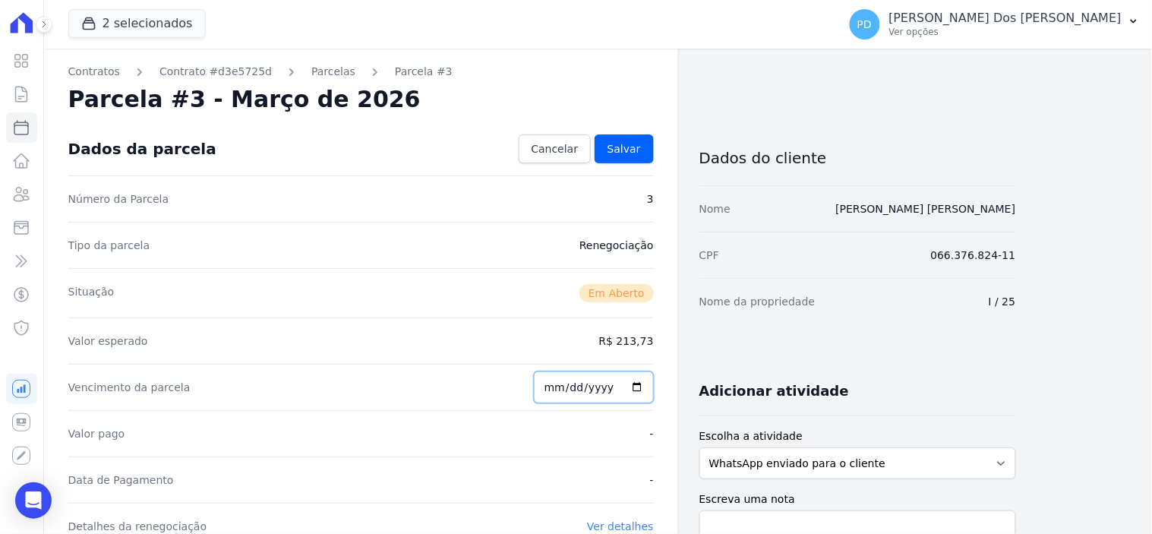
click at [550, 386] on input "2026-03-15" at bounding box center [594, 387] width 120 height 32
type input "2026-03-25"
click at [618, 147] on span "Salvar" at bounding box center [624, 148] width 33 height 15
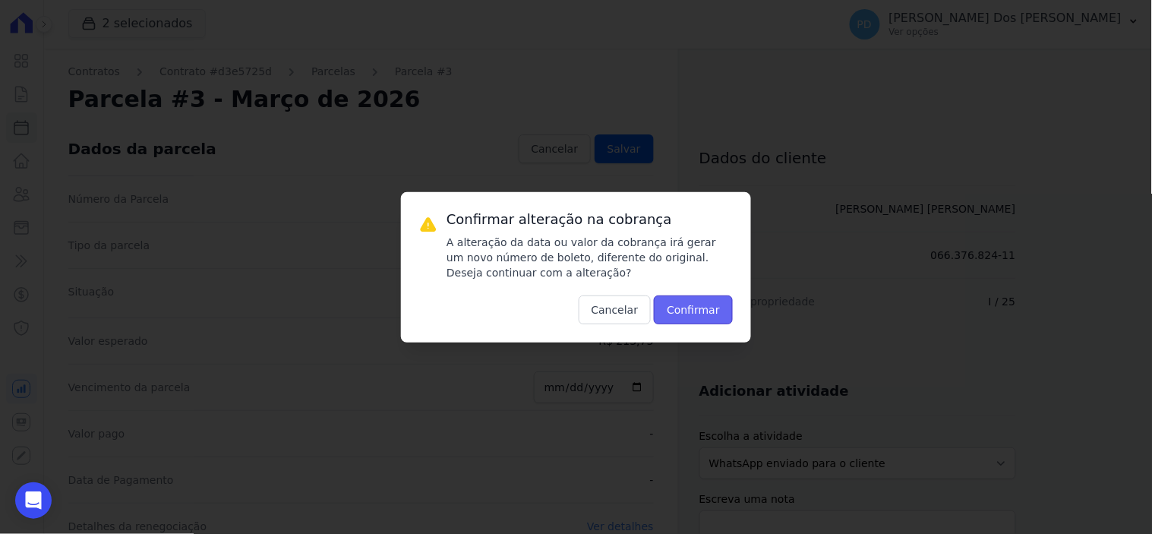
click at [702, 318] on button "Confirmar" at bounding box center [693, 310] width 79 height 29
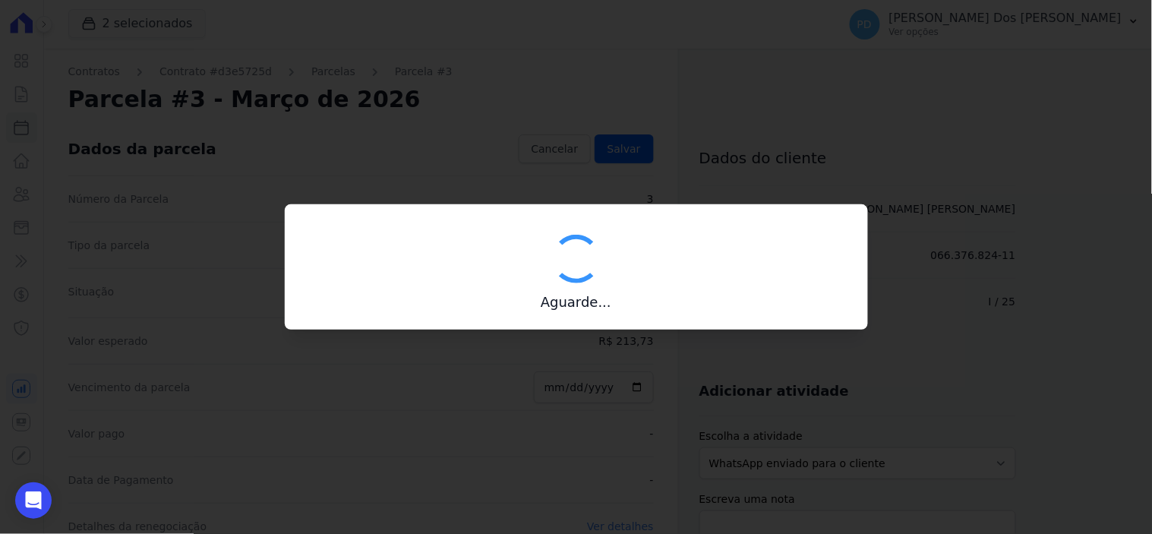
type input "00190000090335103300000682431176613860000021373"
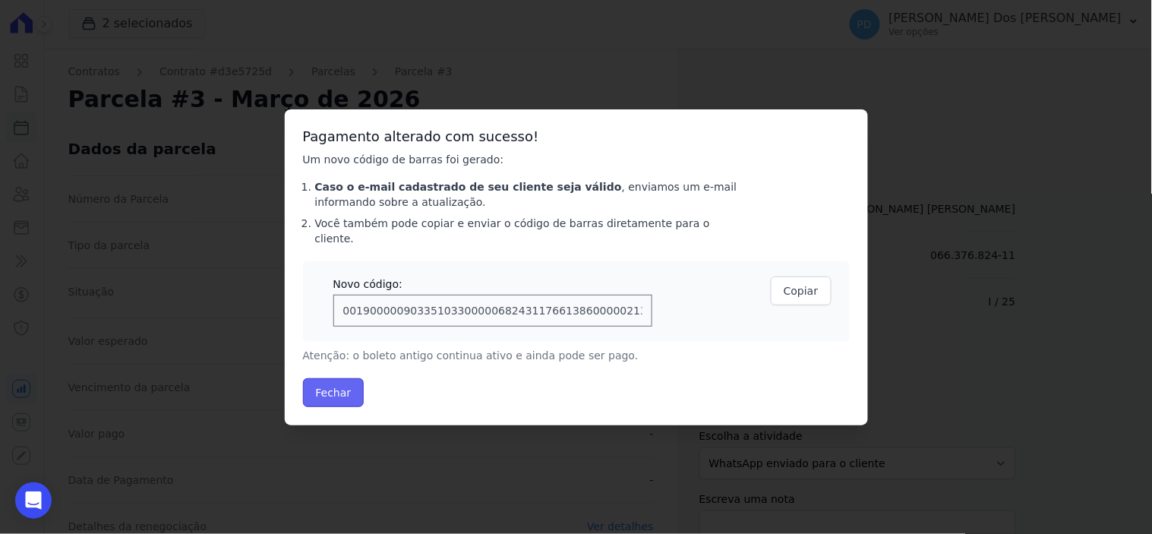
click at [318, 384] on button "Fechar" at bounding box center [334, 392] width 62 height 29
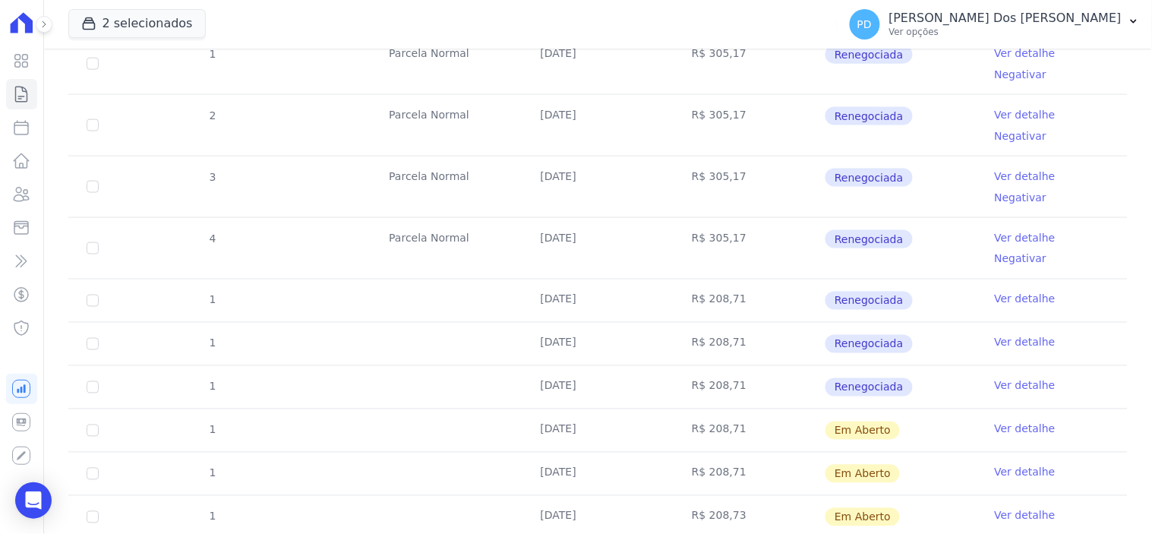
scroll to position [545, 0]
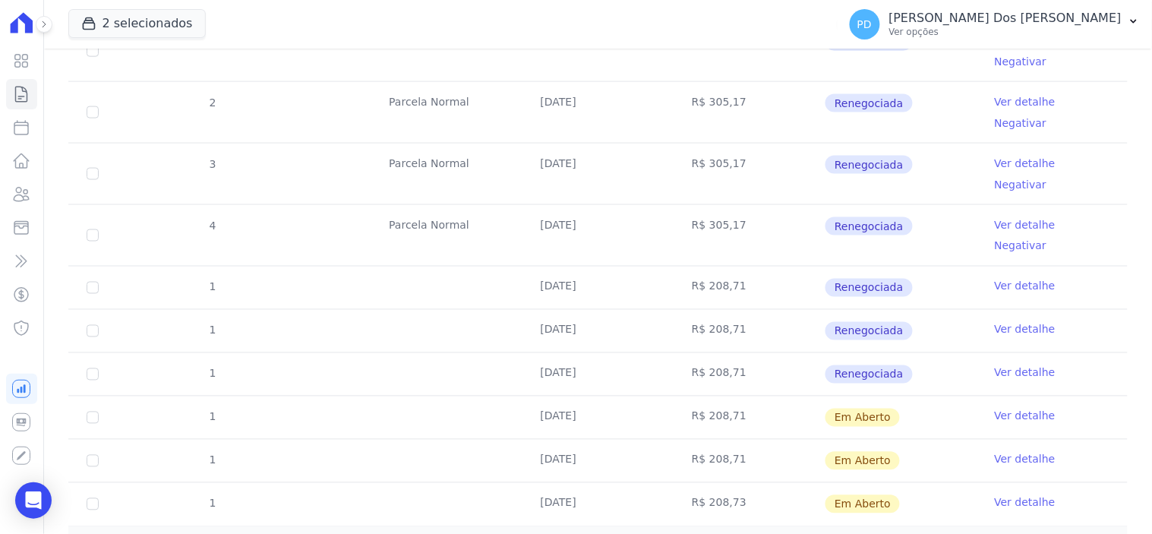
click at [84, 397] on td "1" at bounding box center [92, 418] width 49 height 43
click at [90, 412] on input "checkbox" at bounding box center [93, 418] width 12 height 12
checkbox input "true"
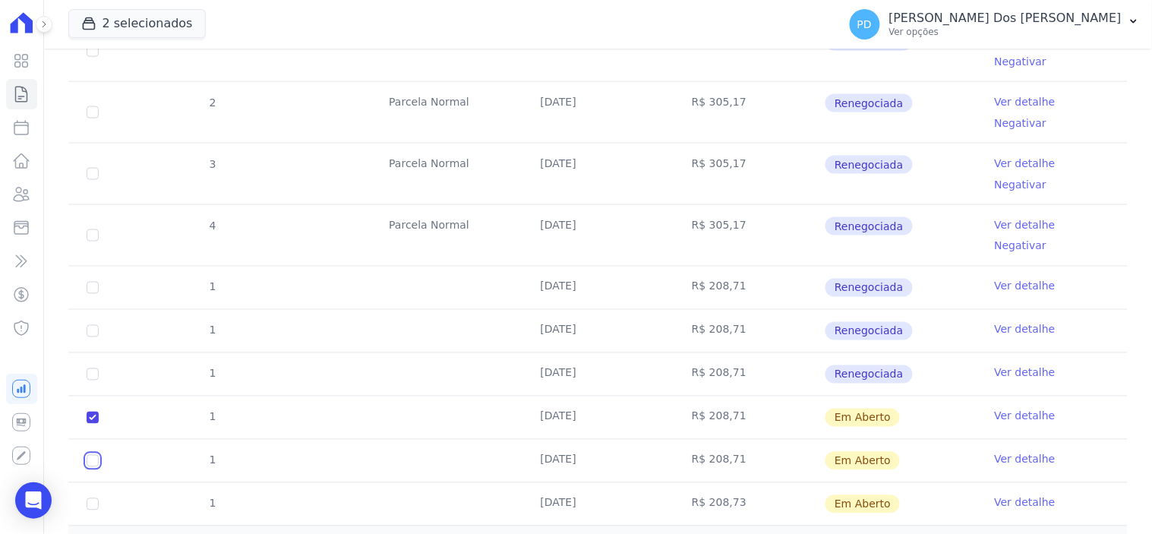
click at [95, 455] on input "checkbox" at bounding box center [93, 461] width 12 height 12
checkbox input "true"
click at [93, 498] on input "checkbox" at bounding box center [93, 504] width 12 height 12
checkbox input "true"
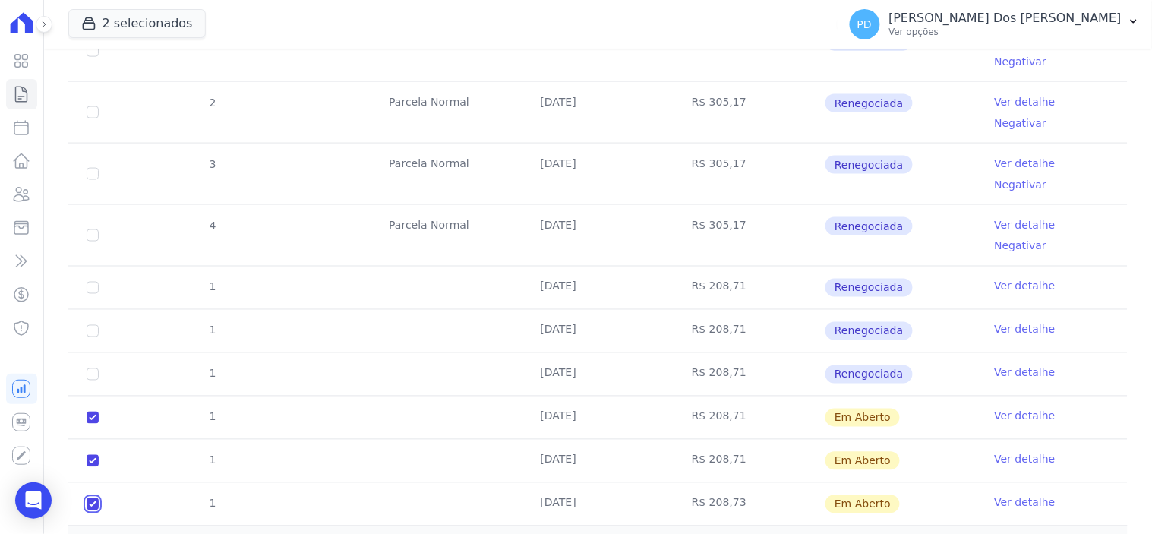
checkbox input "true"
drag, startPoint x: 92, startPoint y: 469, endPoint x: 106, endPoint y: 457, distance: 18.9
click at [93, 533] on div "2026" at bounding box center [131, 544] width 95 height 16
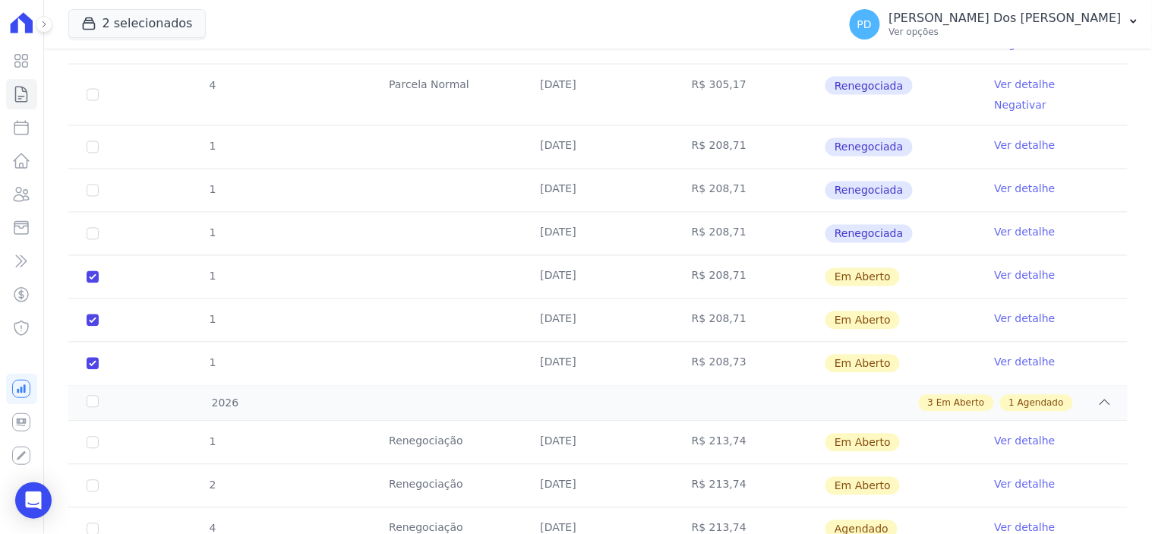
scroll to position [718, 0]
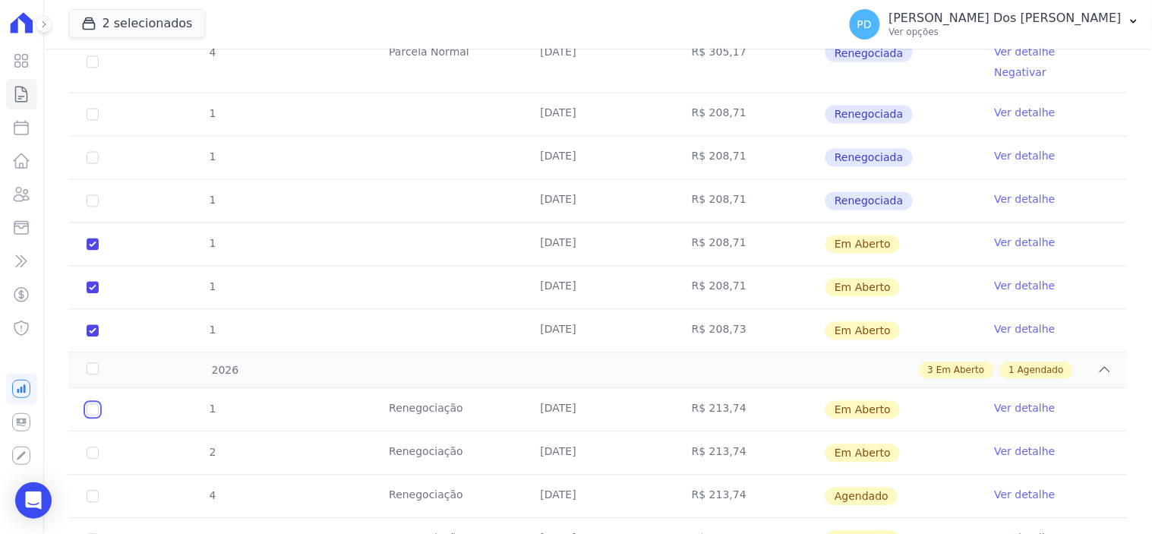
click at [89, 404] on input "checkbox" at bounding box center [93, 410] width 12 height 12
checkbox input "true"
click at [91, 447] on input "checkbox" at bounding box center [93, 453] width 12 height 12
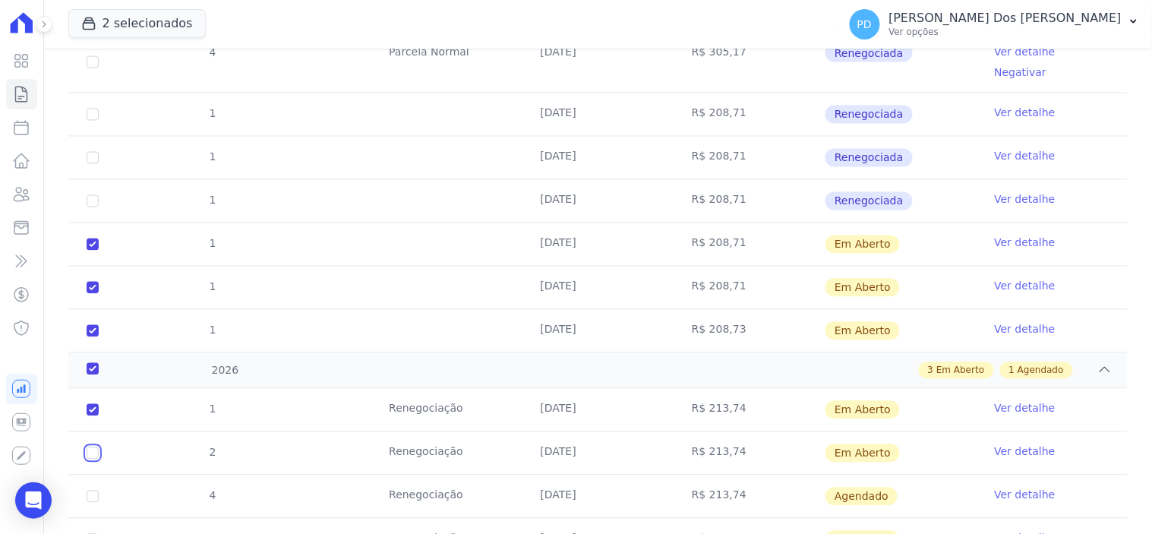
checkbox input "true"
click at [95, 533] on input "checkbox" at bounding box center [93, 540] width 12 height 12
checkbox input "true"
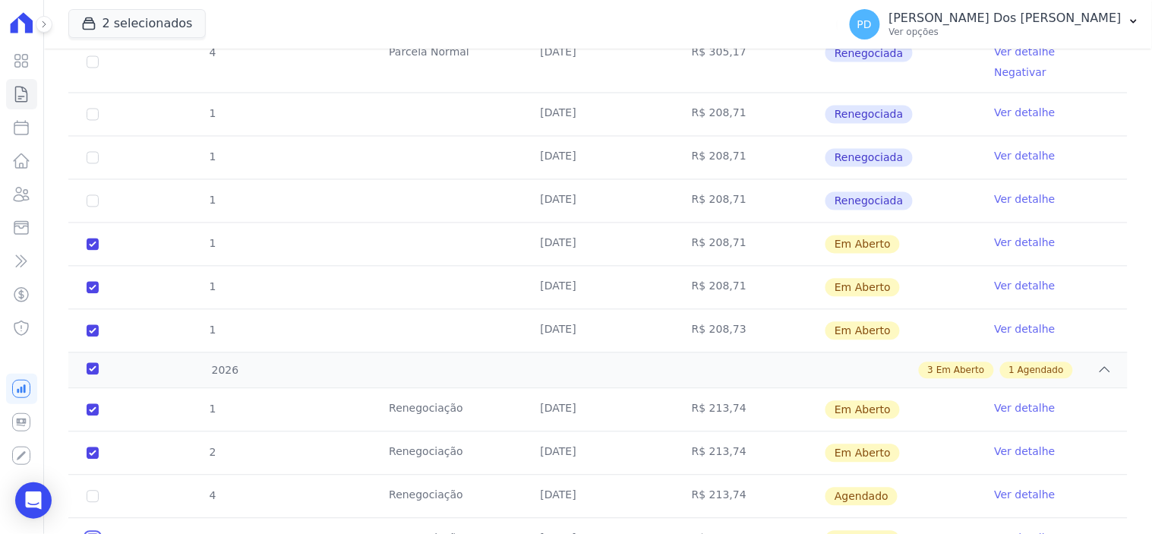
checkbox input "true"
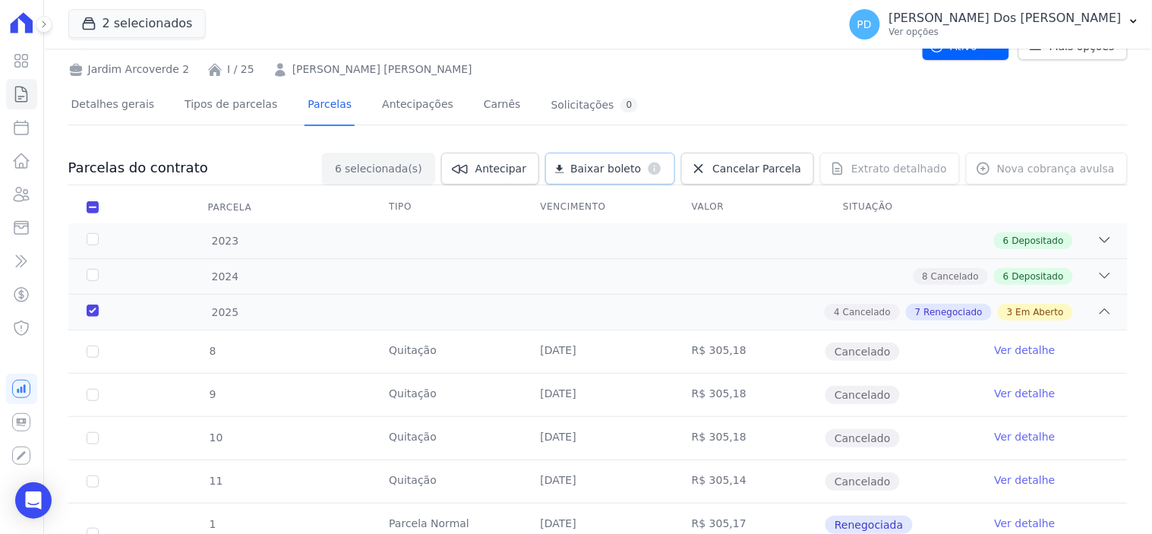
scroll to position [43, 0]
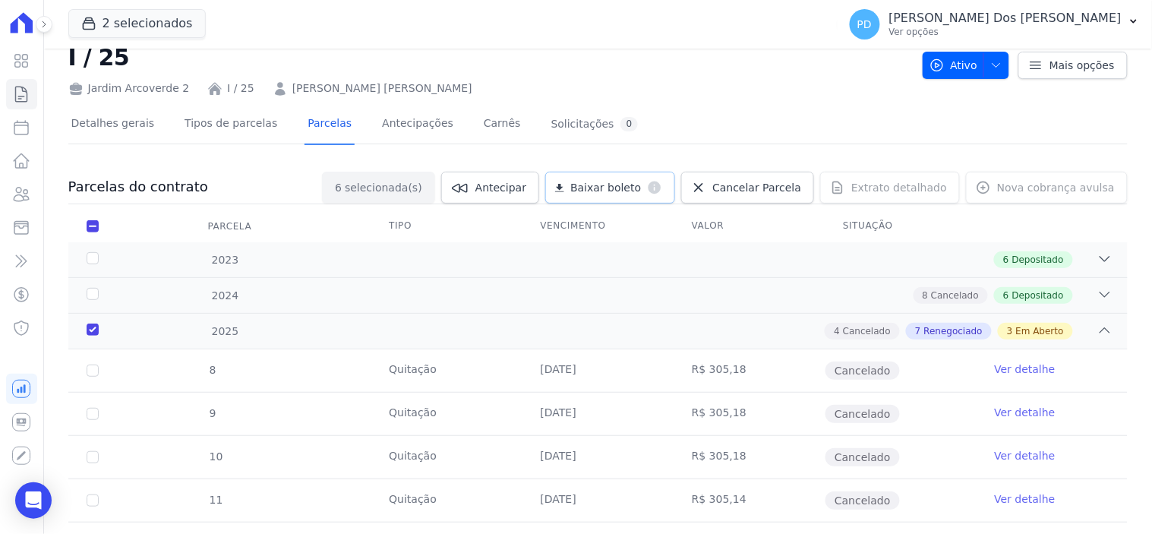
click at [621, 180] on span "Baixar boleto" at bounding box center [606, 187] width 71 height 15
click at [23, 84] on link "Contratos" at bounding box center [21, 94] width 31 height 30
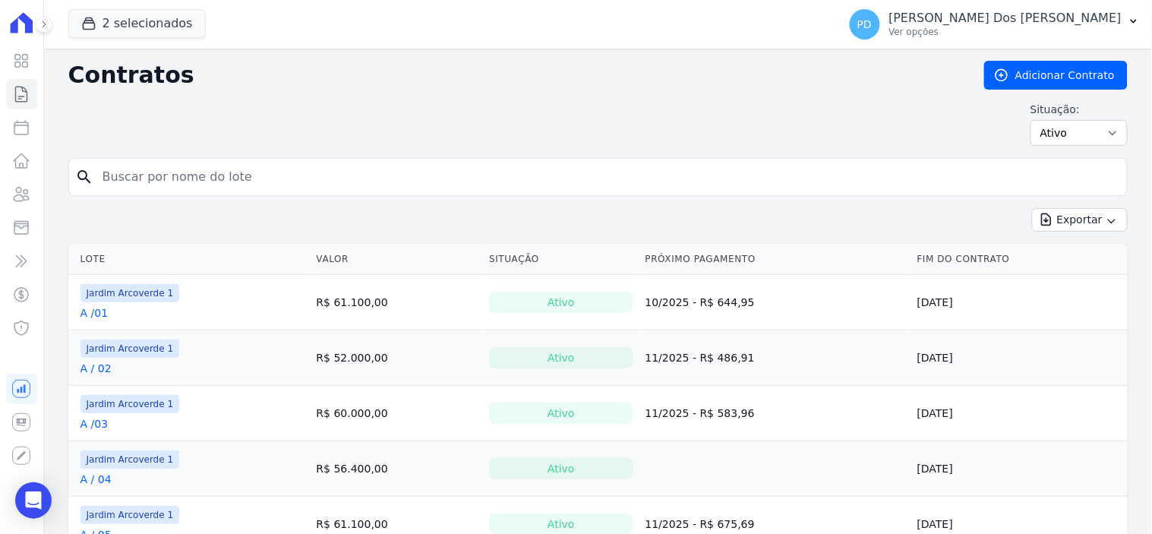
click at [187, 178] on input "search" at bounding box center [607, 177] width 1028 height 30
type input "i / 15"
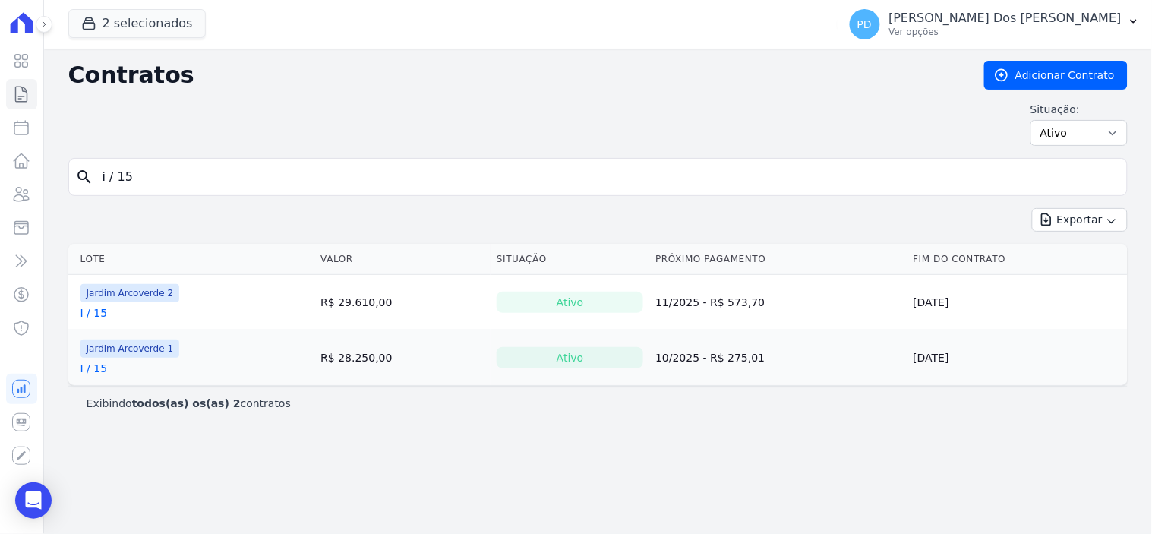
click at [102, 367] on link "I / 15" at bounding box center [94, 368] width 27 height 15
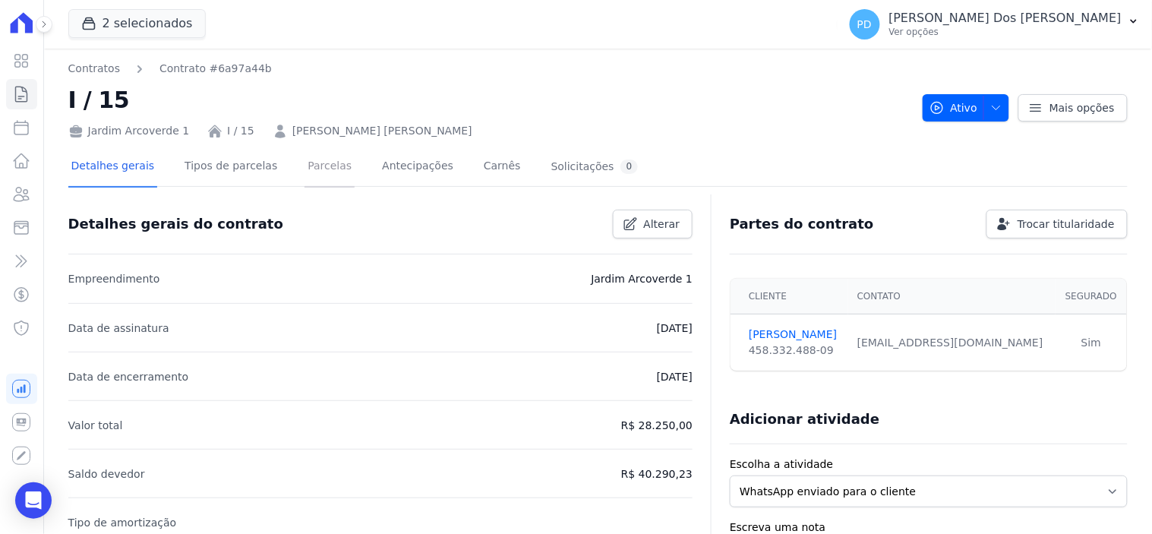
click at [316, 161] on link "Parcelas" at bounding box center [330, 167] width 50 height 40
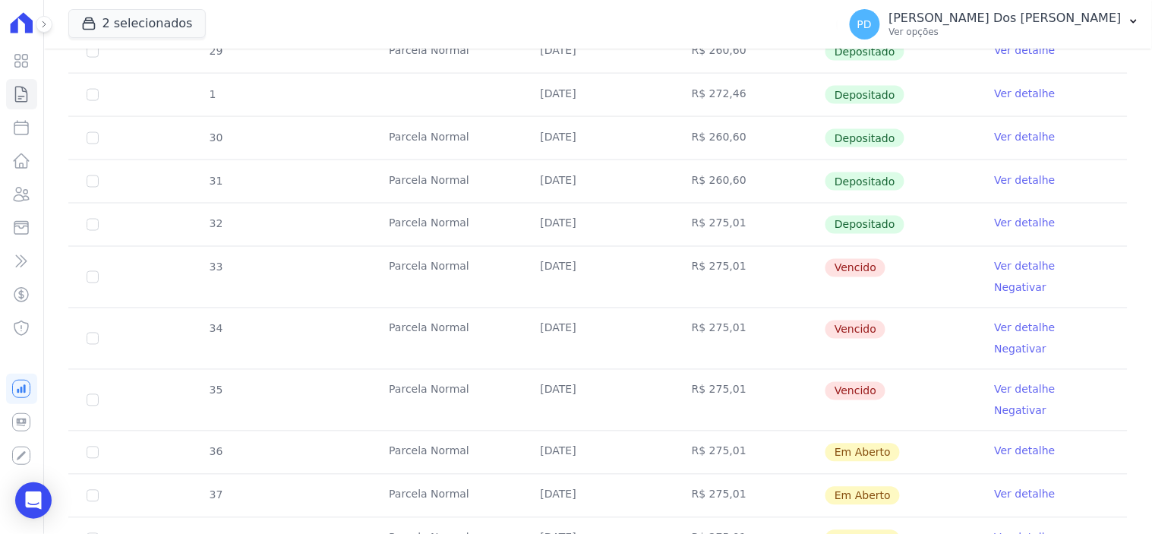
scroll to position [590, 0]
